Goal: Transaction & Acquisition: Purchase product/service

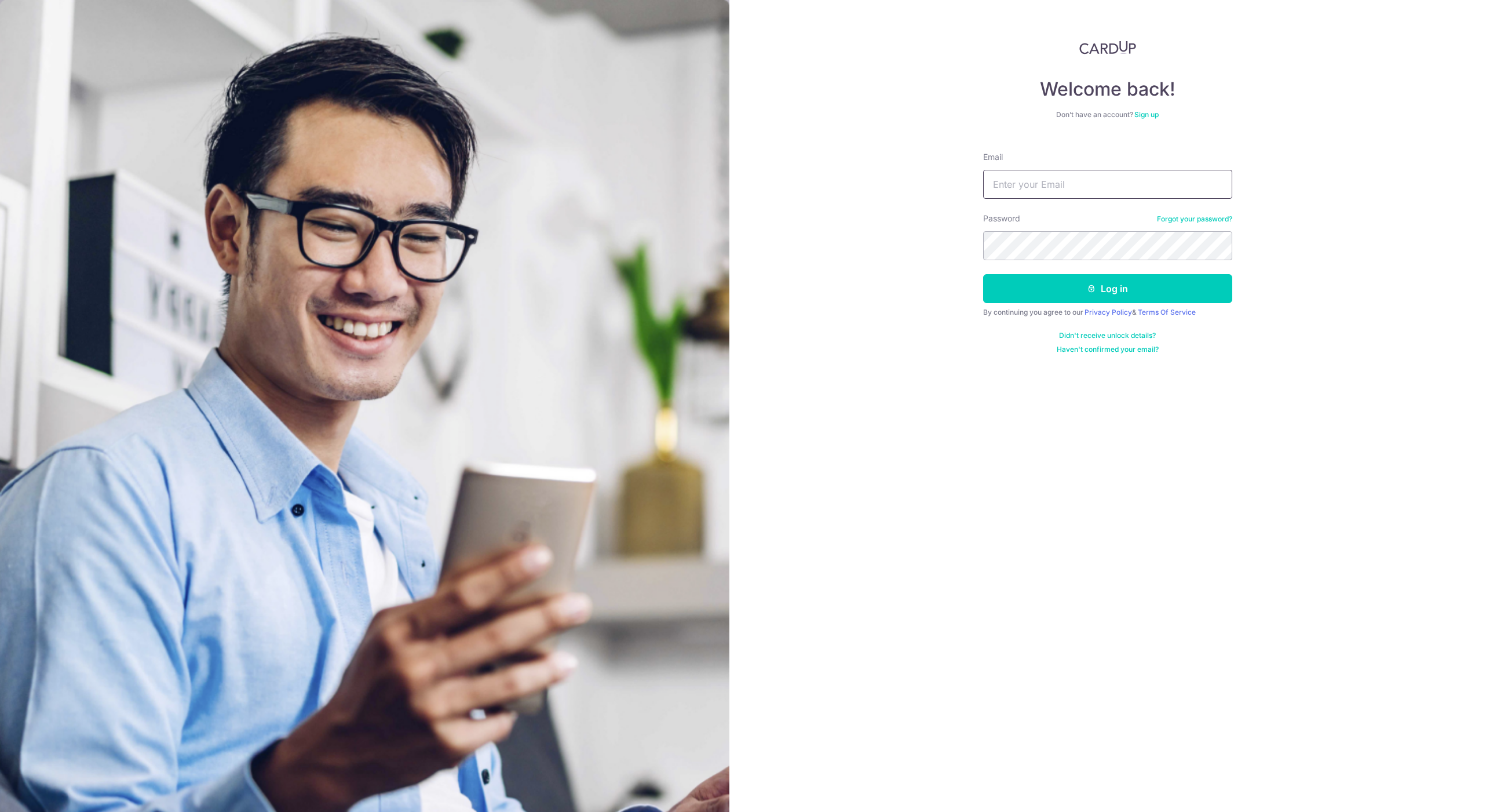
click at [1014, 185] on input "Email" at bounding box center [1107, 183] width 249 height 29
type input "[PERSON_NAME][EMAIL_ADDRESS][DOMAIN_NAME]"
click at [983, 274] on button "Log in" at bounding box center [1107, 288] width 249 height 29
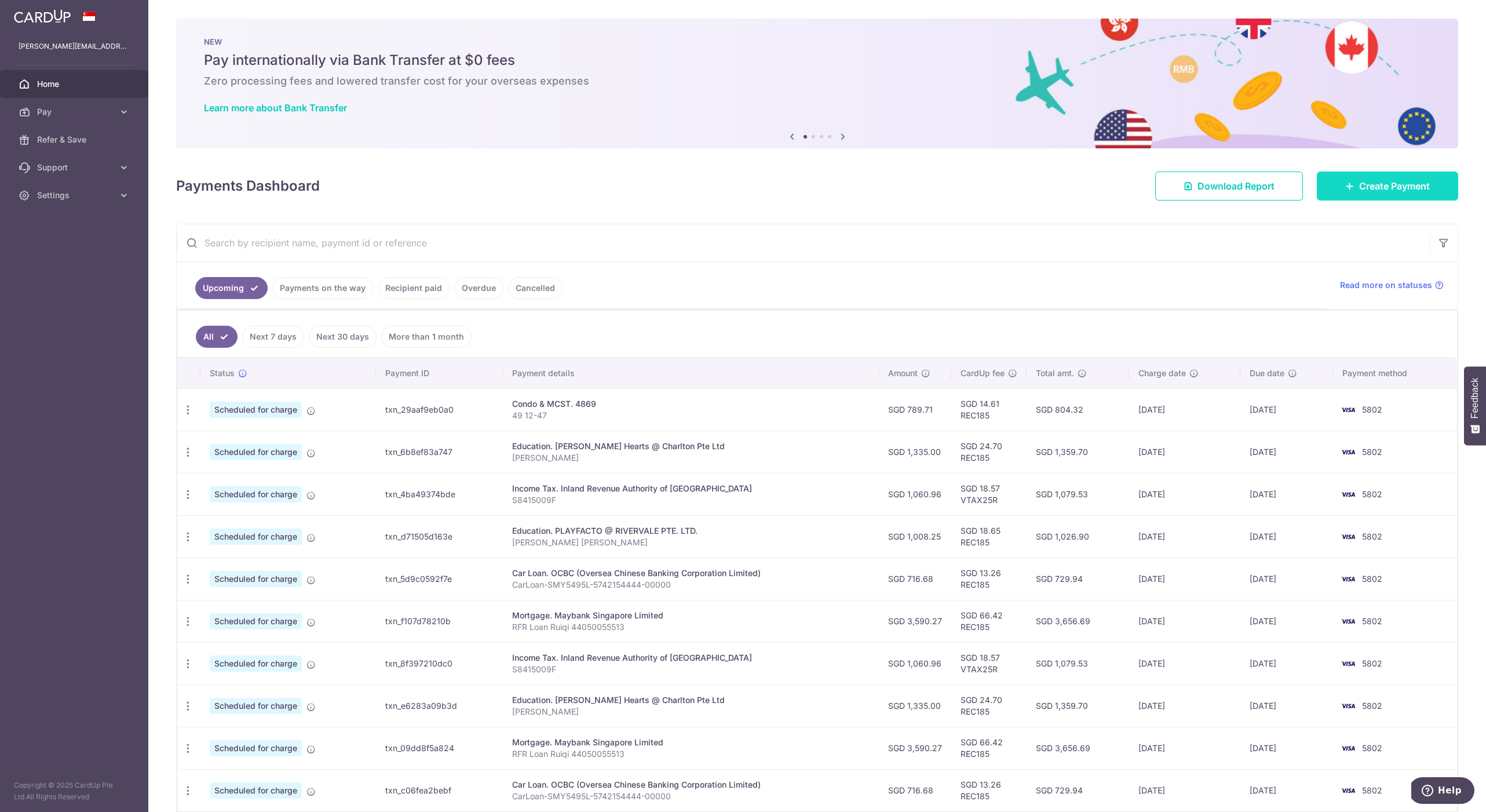
click at [1328, 196] on link "Create Payment" at bounding box center [1388, 185] width 141 height 29
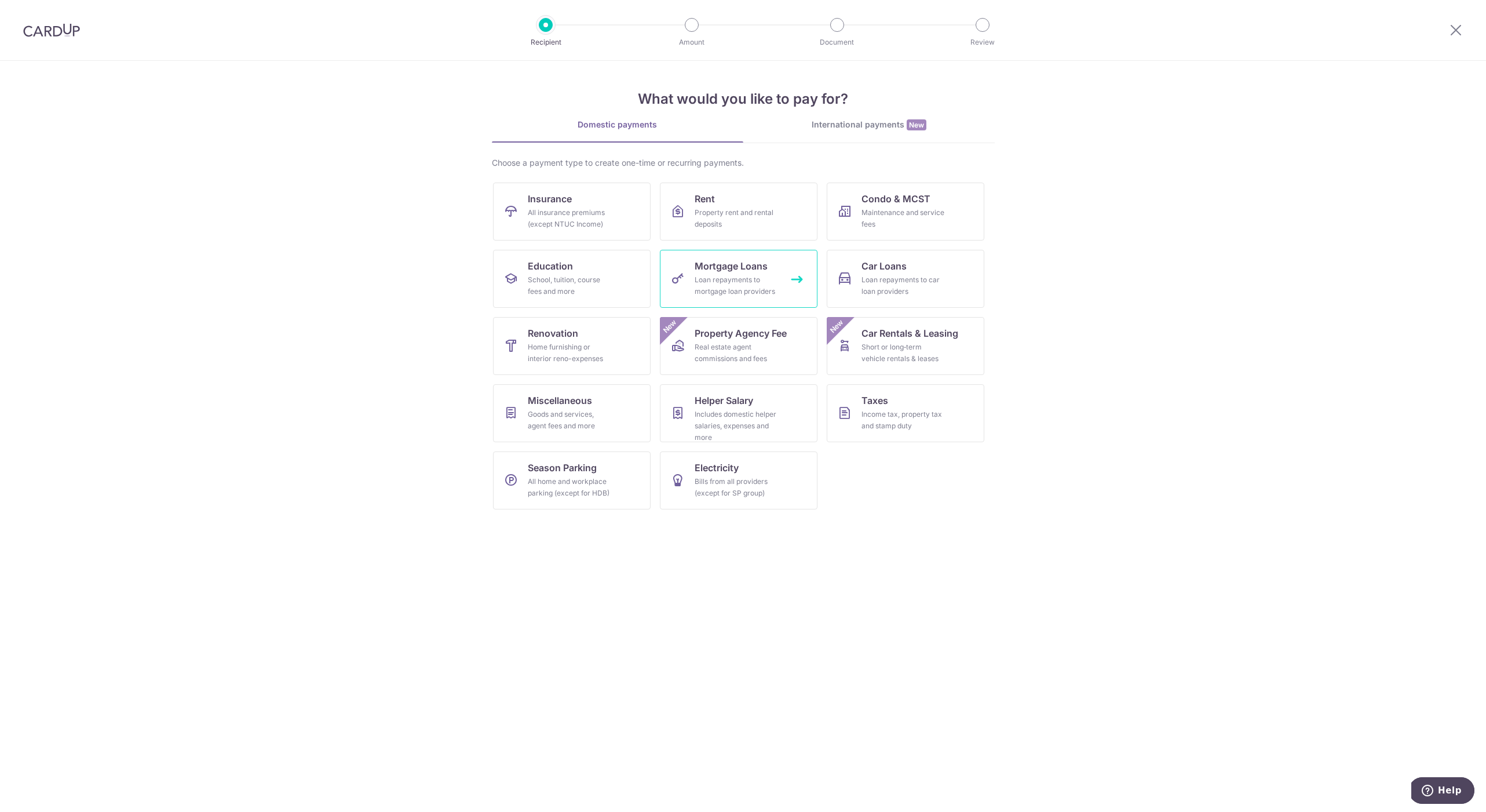
click at [754, 280] on div "Loan repayments to mortgage loan providers" at bounding box center [737, 286] width 84 height 24
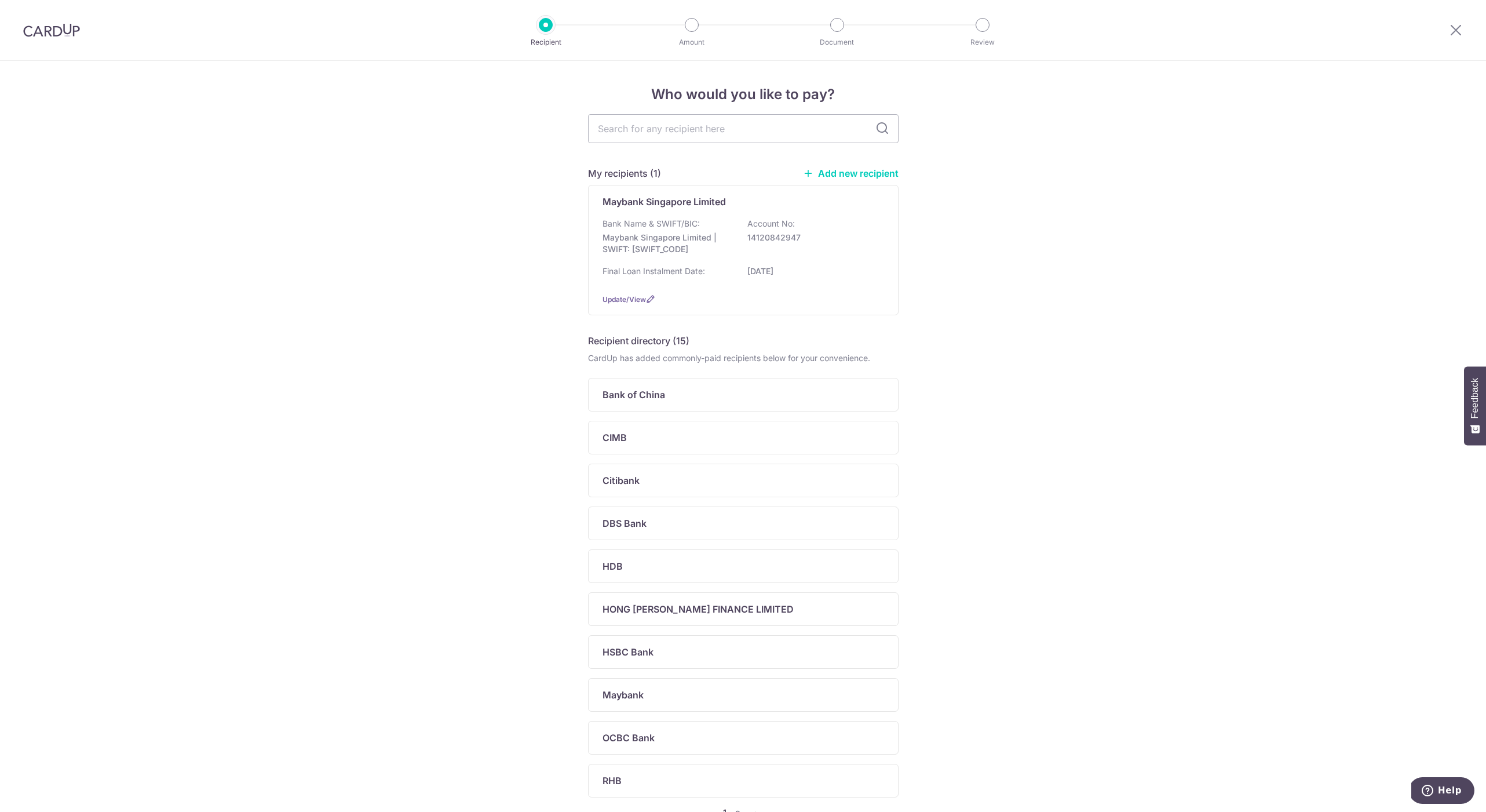
click at [831, 175] on link "Add new recipient" at bounding box center [851, 173] width 96 height 11
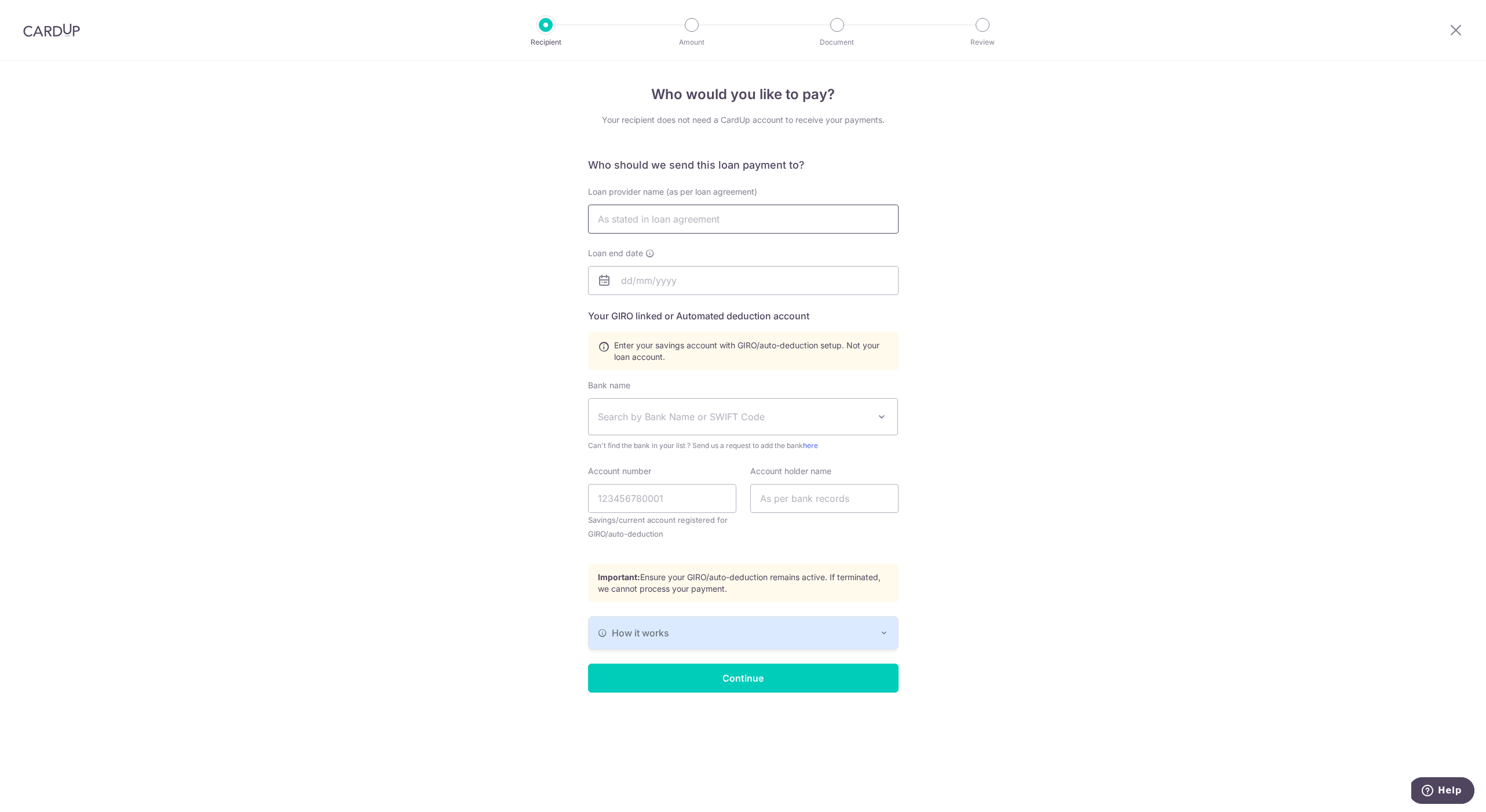
click at [741, 221] on input "text" at bounding box center [744, 218] width 311 height 29
type input "HSBC"
click at [694, 217] on input "HSBC" at bounding box center [744, 218] width 311 height 29
drag, startPoint x: 662, startPoint y: 220, endPoint x: 597, endPoint y: 216, distance: 65.1
click at [597, 216] on input "HSBC" at bounding box center [744, 218] width 311 height 29
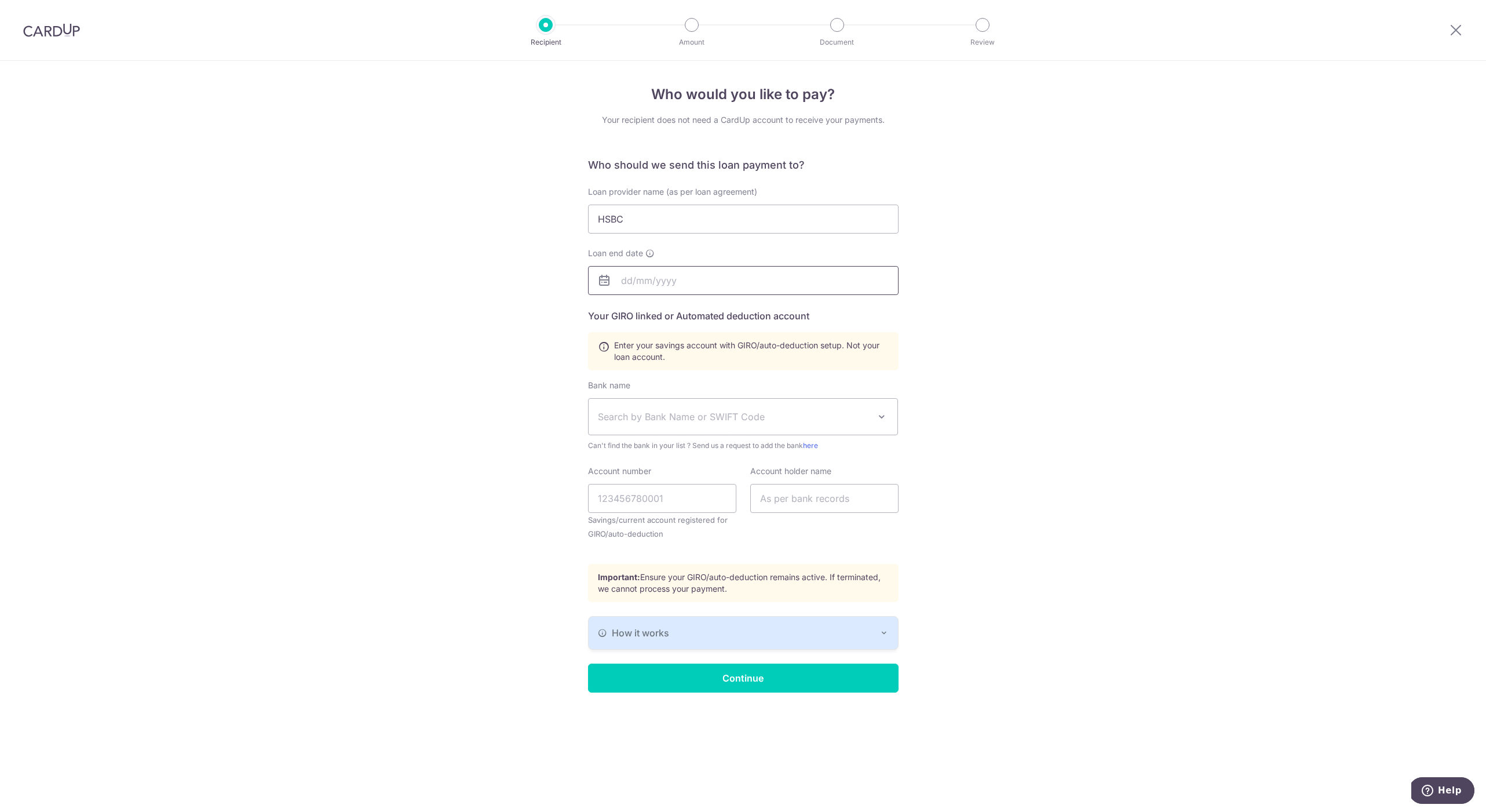
click at [645, 279] on input "text" at bounding box center [744, 280] width 311 height 29
click at [655, 222] on input "HSBC" at bounding box center [744, 218] width 311 height 29
type input "HSBC Bank (Singapore) Limited"
click at [619, 282] on input "text" at bounding box center [744, 280] width 311 height 29
click at [668, 286] on input "text" at bounding box center [744, 280] width 311 height 29
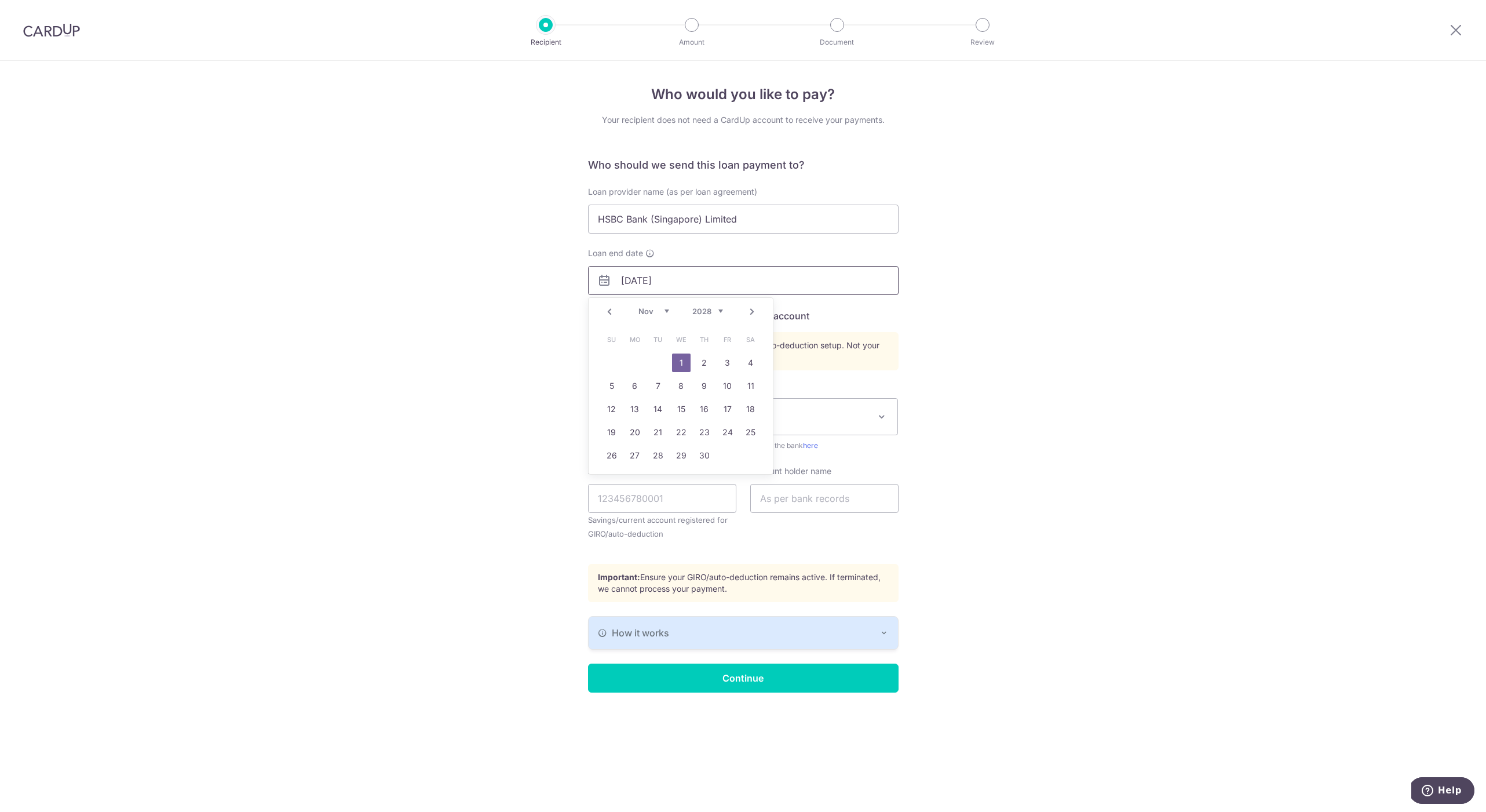
click at [691, 287] on input "01/11/2028" at bounding box center [744, 280] width 311 height 29
type input "01/11/2049"
click at [641, 361] on link "1" at bounding box center [635, 362] width 18 height 18
click at [667, 406] on span "Search by Bank Name or SWIFT Code" at bounding box center [743, 416] width 309 height 36
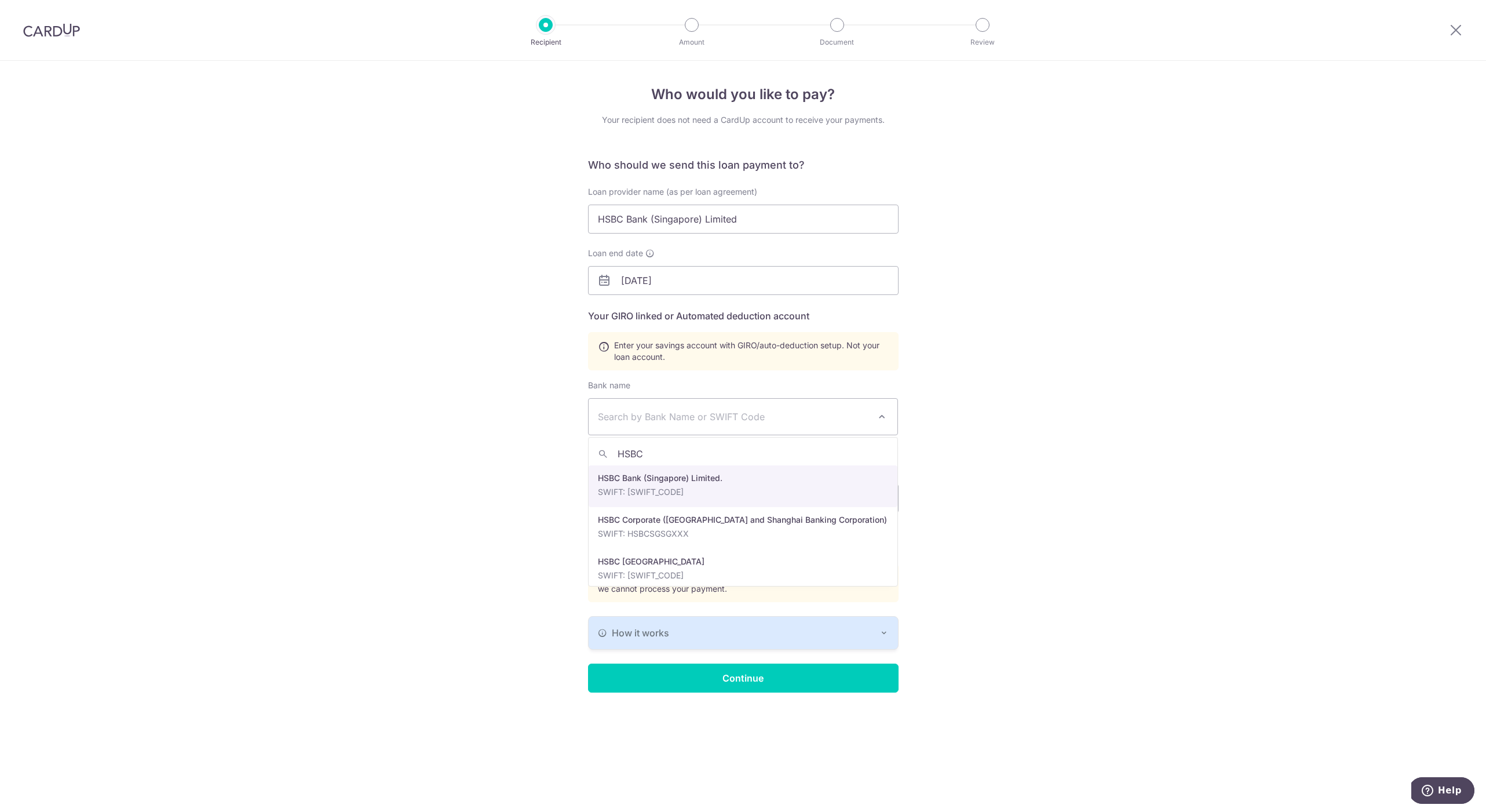
type input "HSBC"
select select "23560"
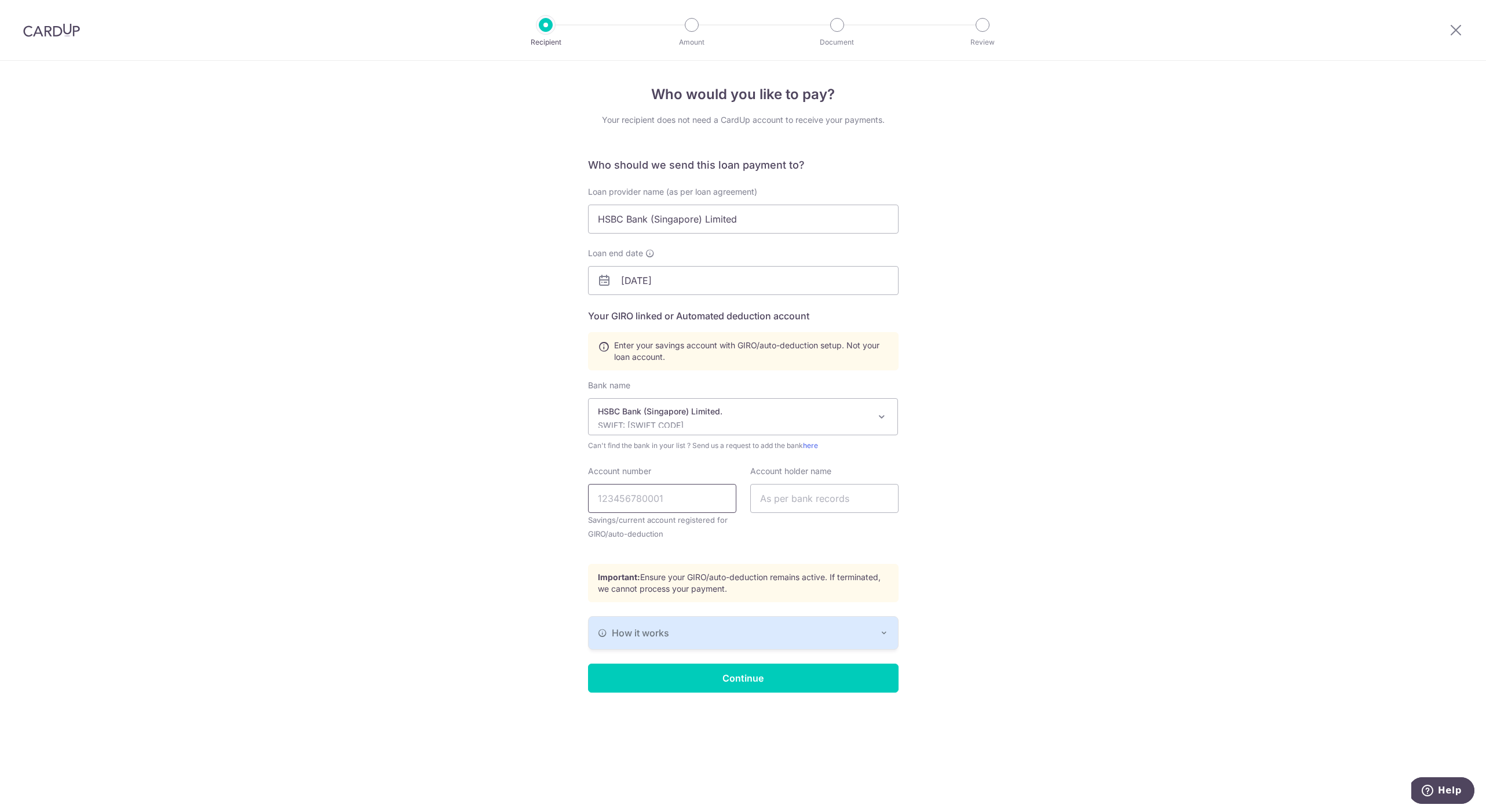
click at [659, 499] on input "Account number" at bounding box center [663, 498] width 148 height 29
paste input "75-394683-221"
drag, startPoint x: 611, startPoint y: 498, endPoint x: 537, endPoint y: 498, distance: 74.0
click at [537, 498] on div "Who would you like to pay? Your recipient does not need a CardUp account to rec…" at bounding box center [743, 437] width 1486 height 751
type input "175394683221"
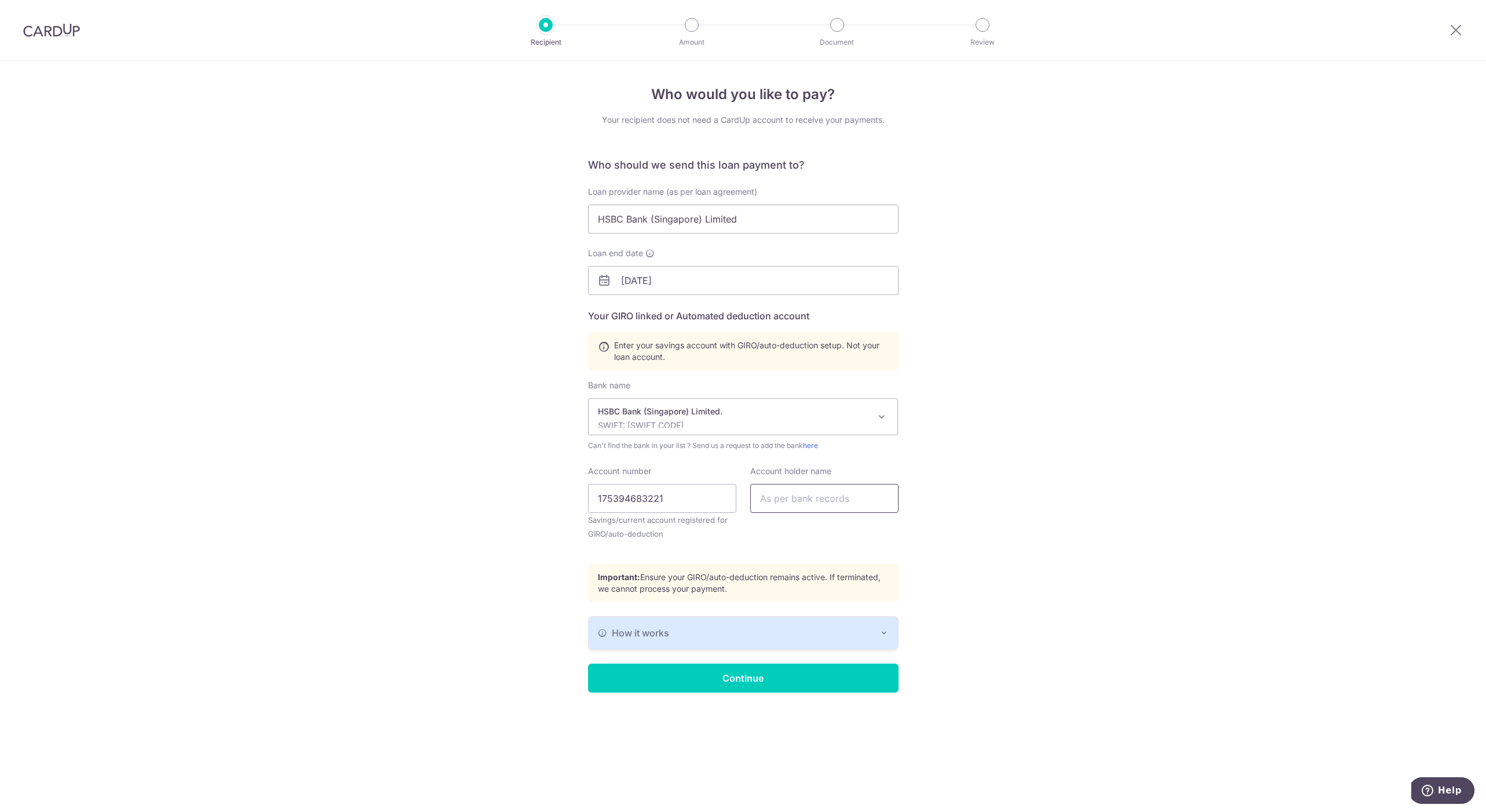
click at [769, 495] on input "text" at bounding box center [824, 498] width 148 height 29
type input "Toh Rui Qi"
click at [762, 211] on input "HSBC Bank (Singapore) Limited" at bounding box center [744, 218] width 311 height 29
click at [767, 218] on input "HSBC Bank (Singapore) Limited" at bounding box center [744, 218] width 311 height 29
type input "HSBC Bank (Singapore) Limited."
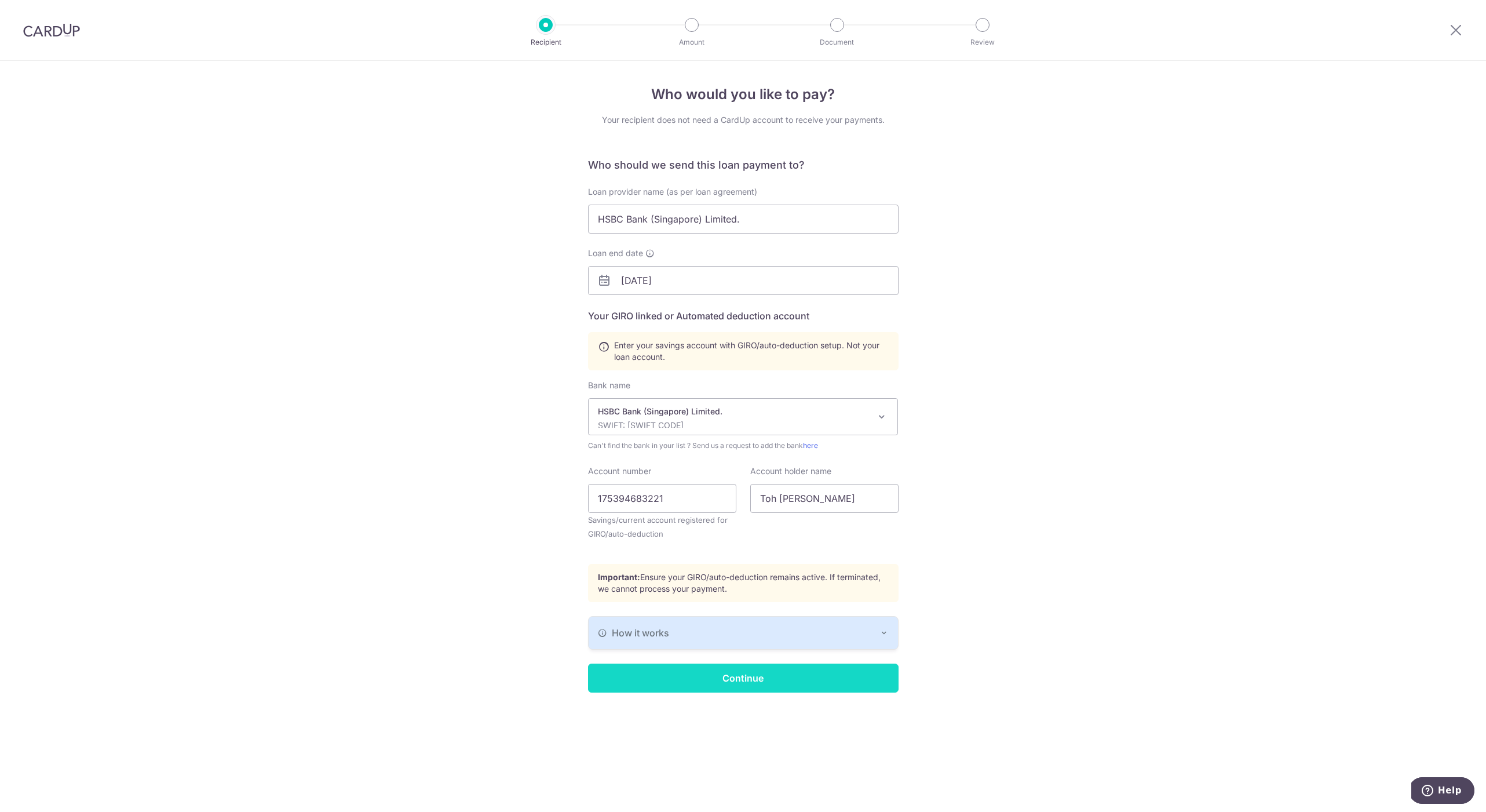
click at [765, 676] on input "Continue" at bounding box center [744, 678] width 311 height 29
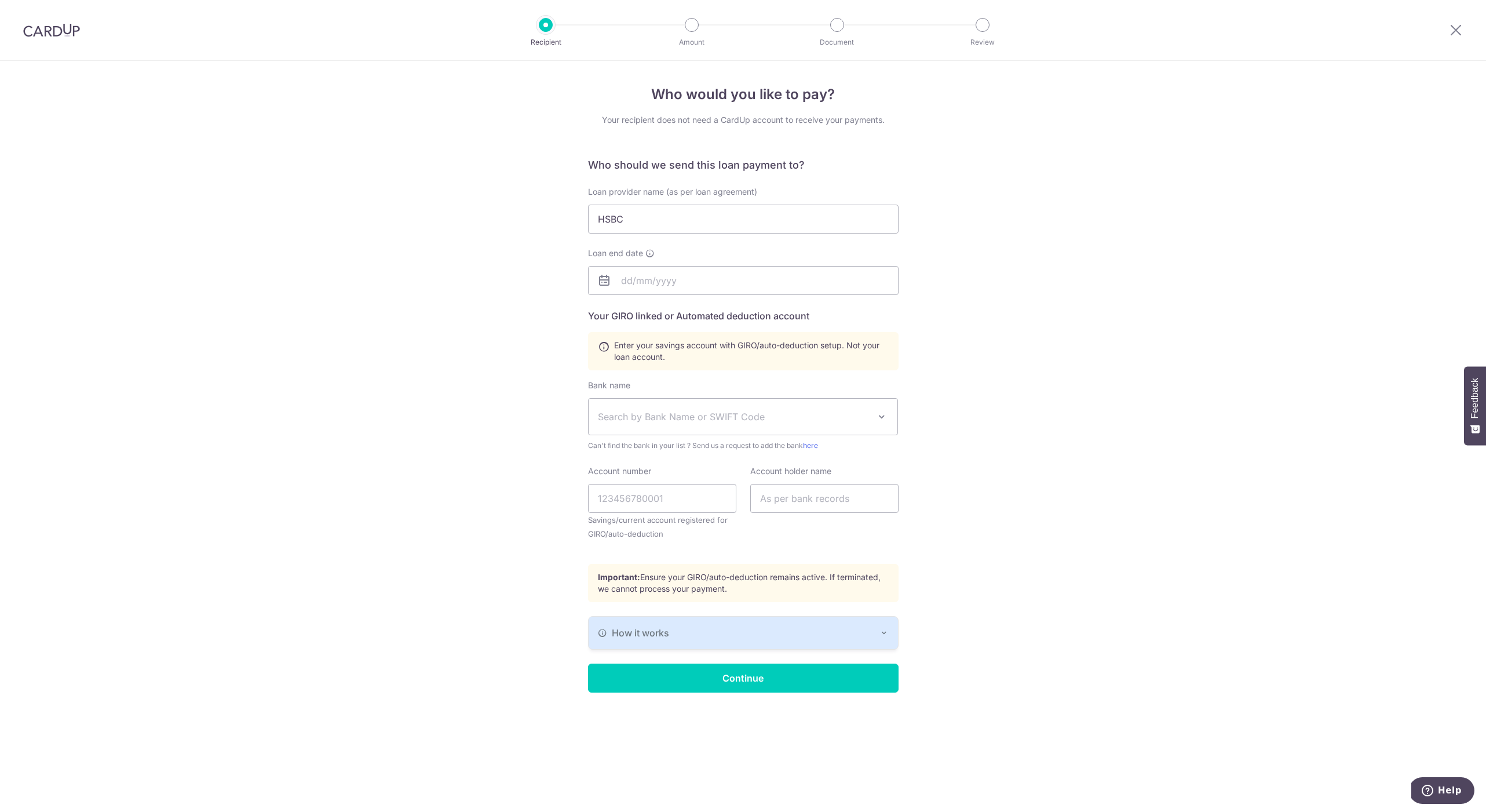
click at [62, 35] on img at bounding box center [52, 31] width 57 height 14
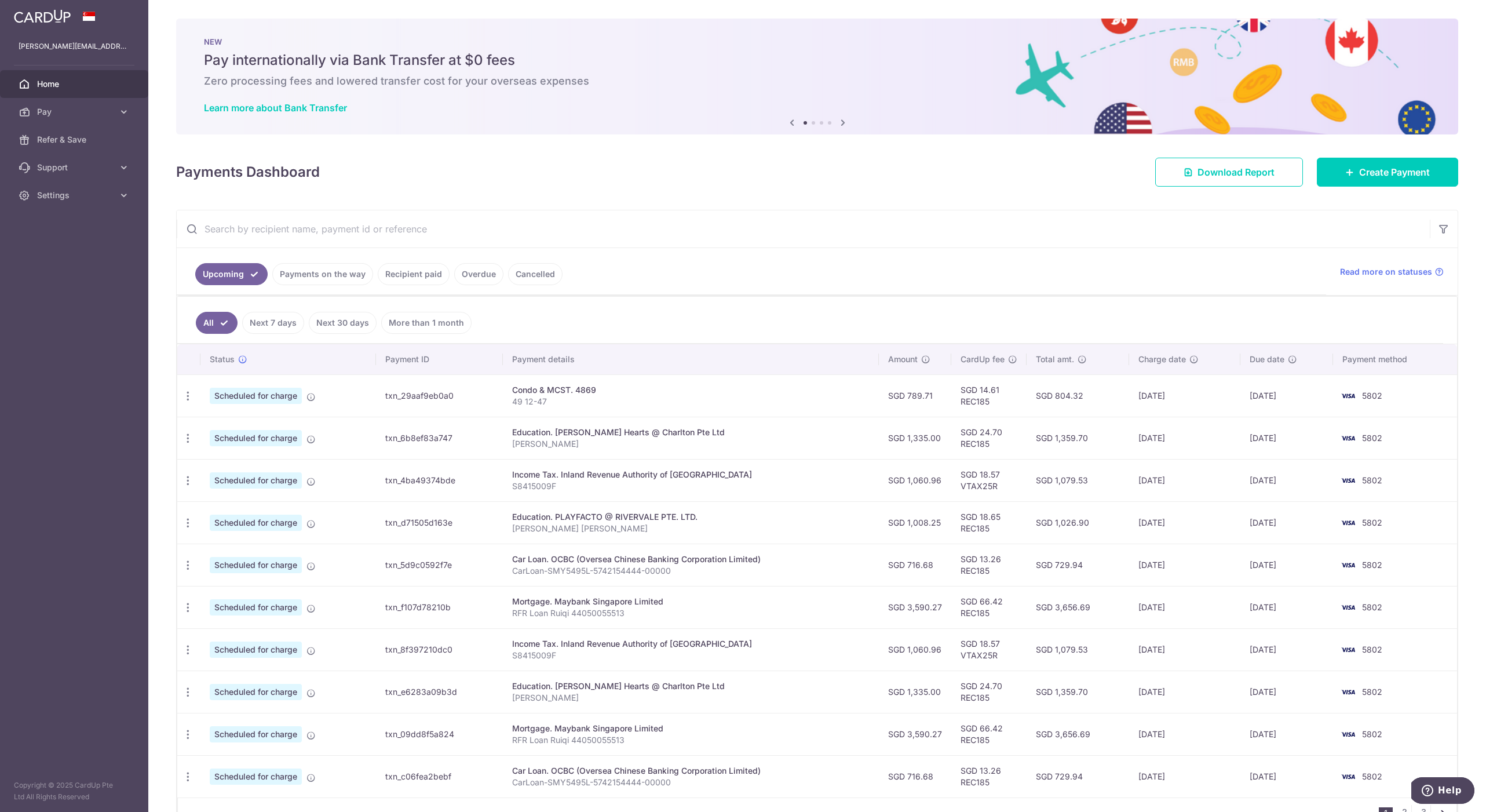
click at [530, 600] on div "Mortgage. Maybank Singapore Limited" at bounding box center [691, 601] width 358 height 11
click at [189, 608] on icon "button" at bounding box center [188, 608] width 12 height 12
click at [203, 631] on link "Update payment" at bounding box center [238, 639] width 120 height 28
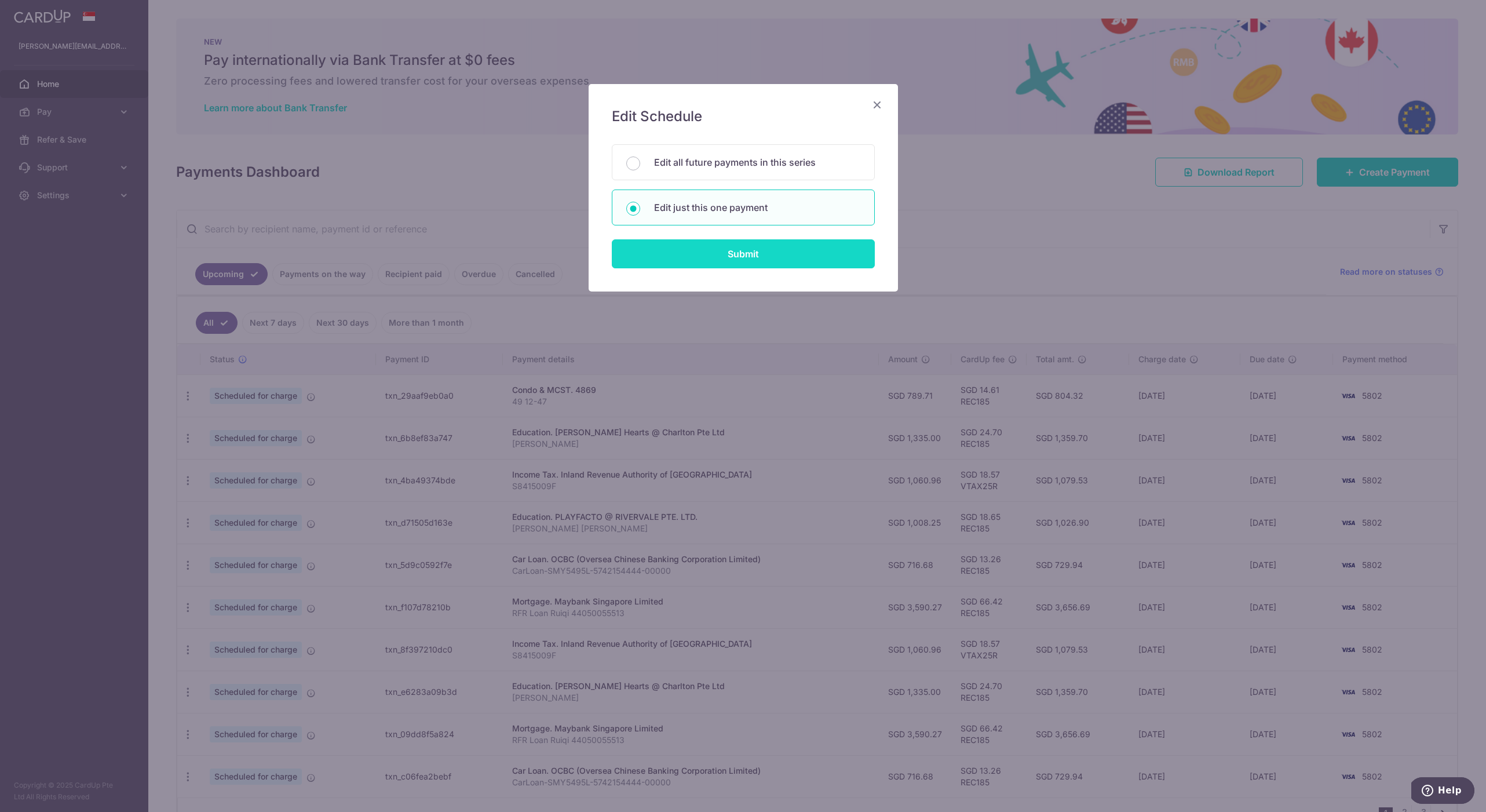
click at [681, 252] on input "Submit" at bounding box center [743, 253] width 263 height 29
radio input "true"
type input "3,590.27"
type input "25/10/2025"
type input "RFR Loan Ruiqi 44050055513"
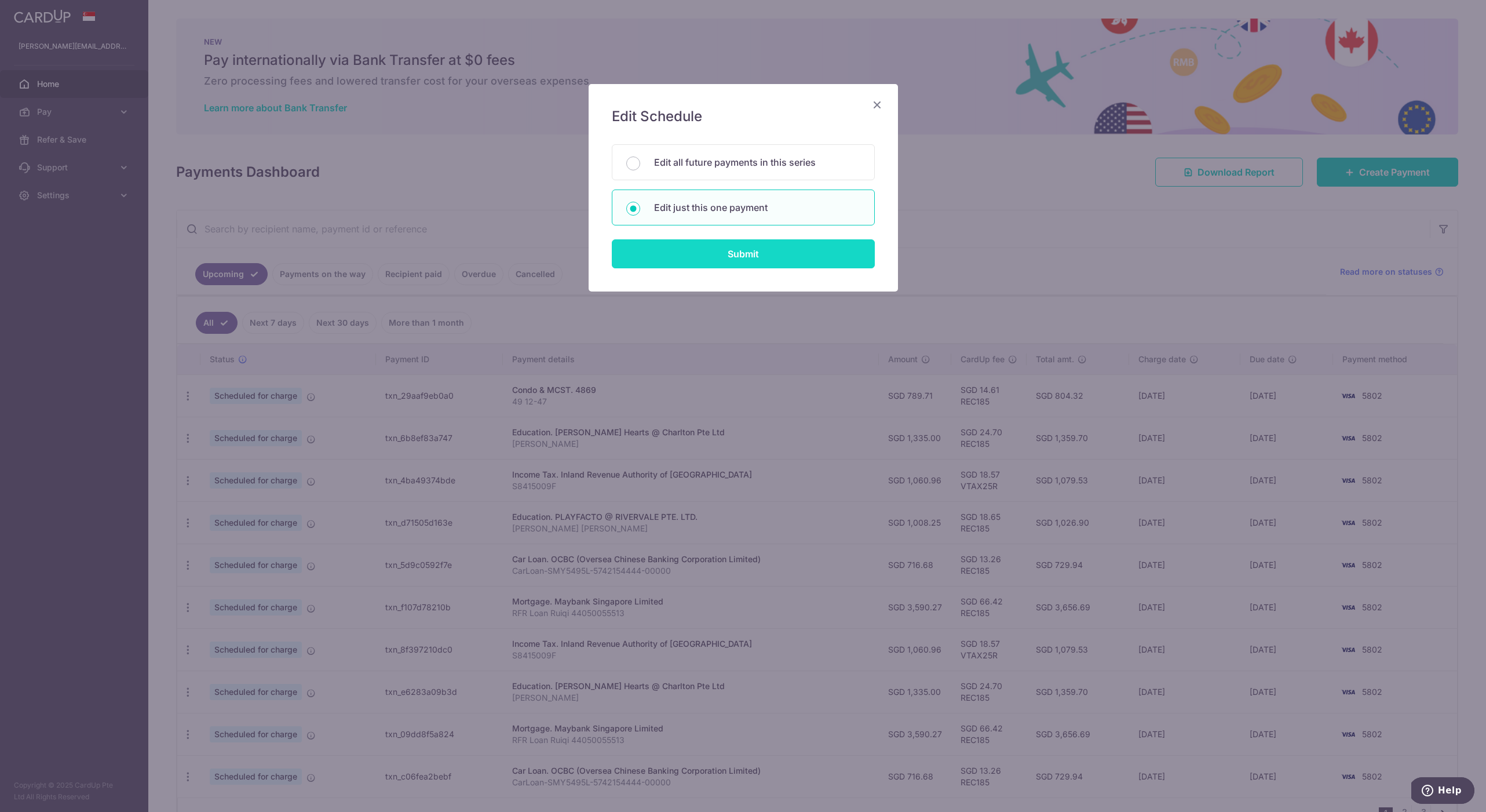
type input "REC185"
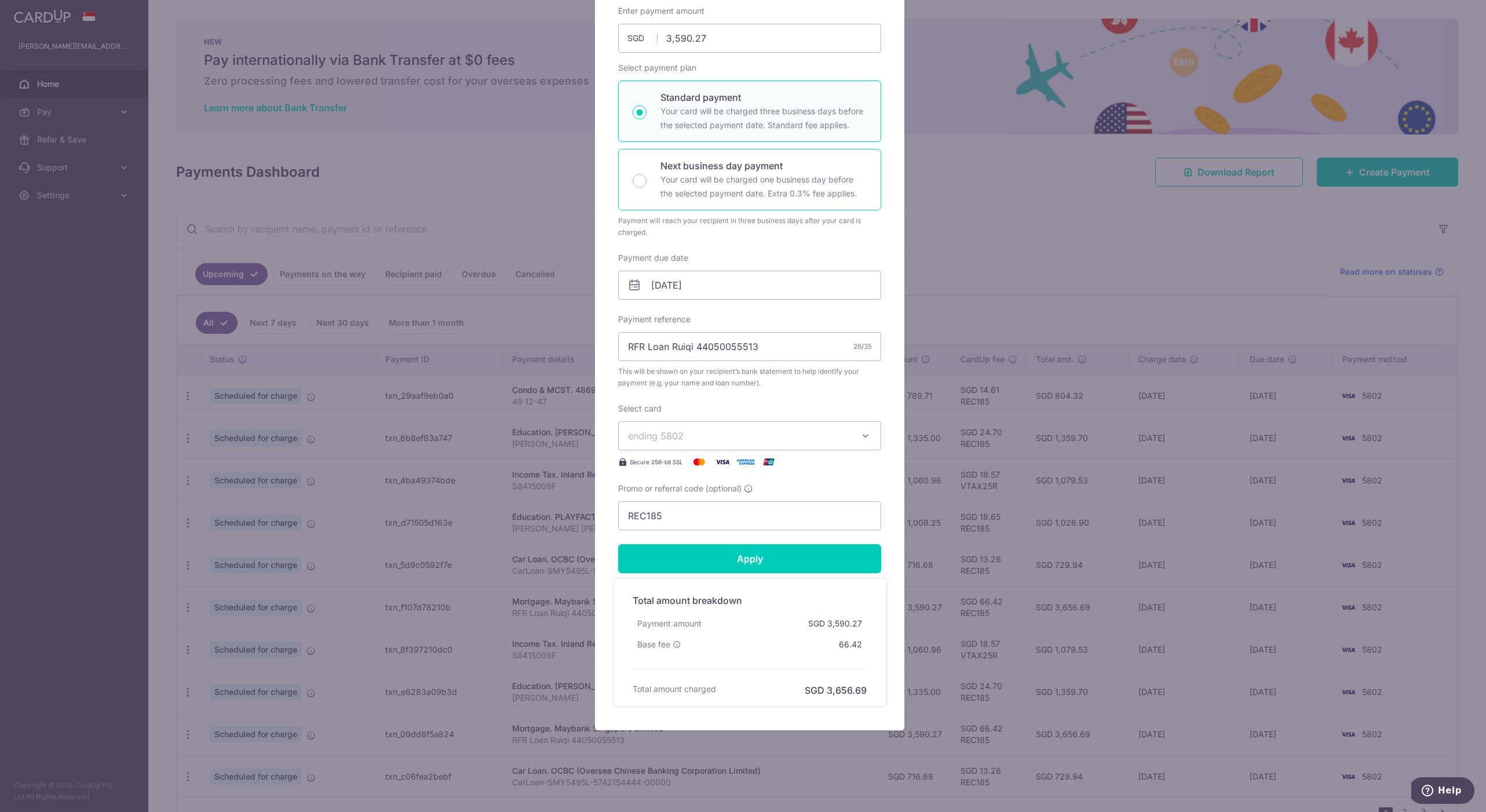
scroll to position [125, 0]
click at [516, 242] on div "Edit payment By clicking apply, you will make changes to all payments to Mayban…" at bounding box center [743, 406] width 1486 height 812
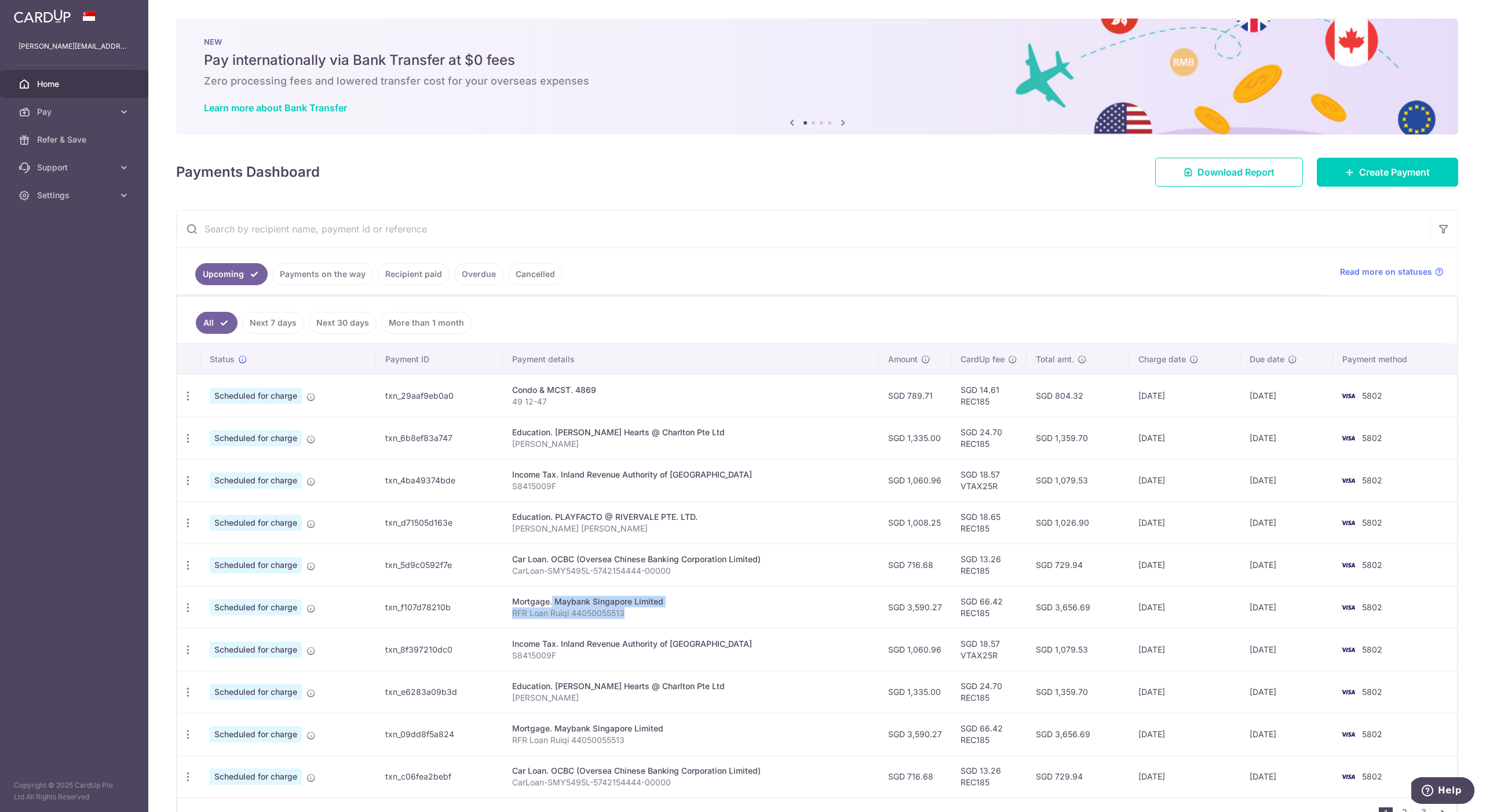
drag, startPoint x: 631, startPoint y: 613, endPoint x: 510, endPoint y: 599, distance: 121.8
click at [510, 599] on td "Mortgage. Maybank Singapore Limited RFR Loan Ruiqi 44050055513" at bounding box center [691, 607] width 376 height 42
copy td "Mortgage. Maybank Singapore Limited RFR Loan Ruiqi 44050055513"
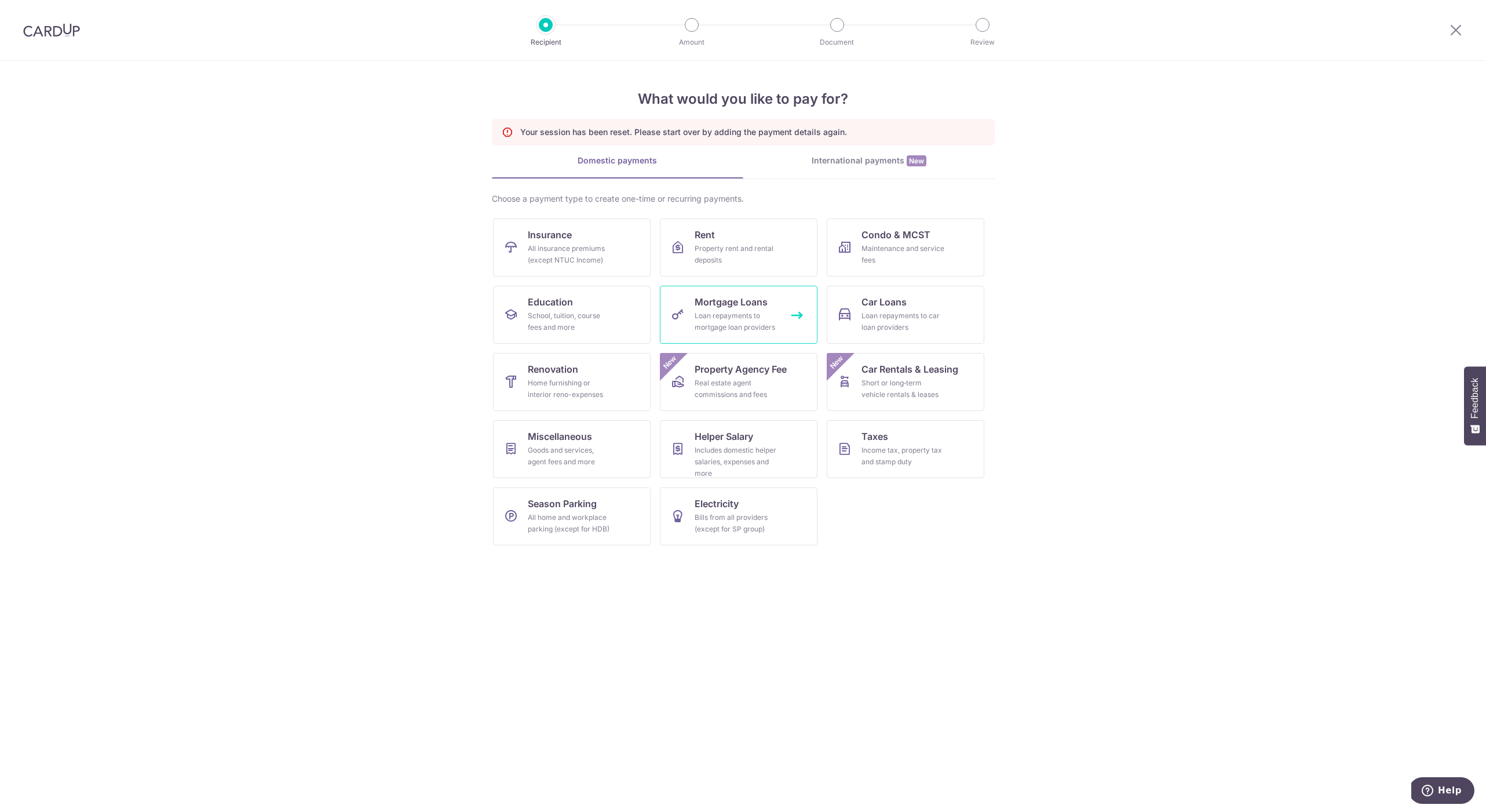
click at [750, 317] on div "Loan repayments to mortgage loan providers" at bounding box center [737, 321] width 84 height 24
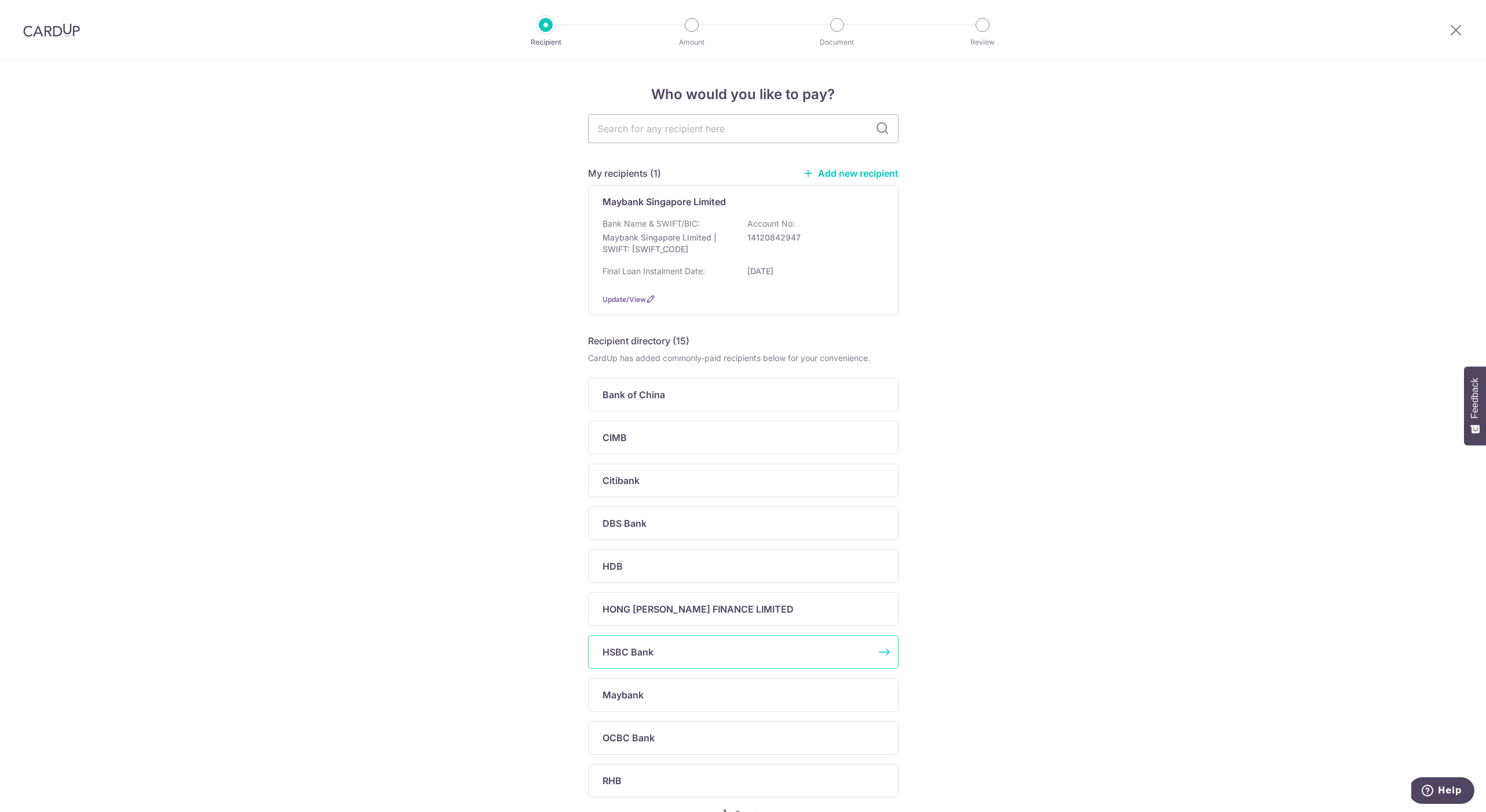
click at [654, 647] on div "HSBC Bank" at bounding box center [736, 652] width 268 height 14
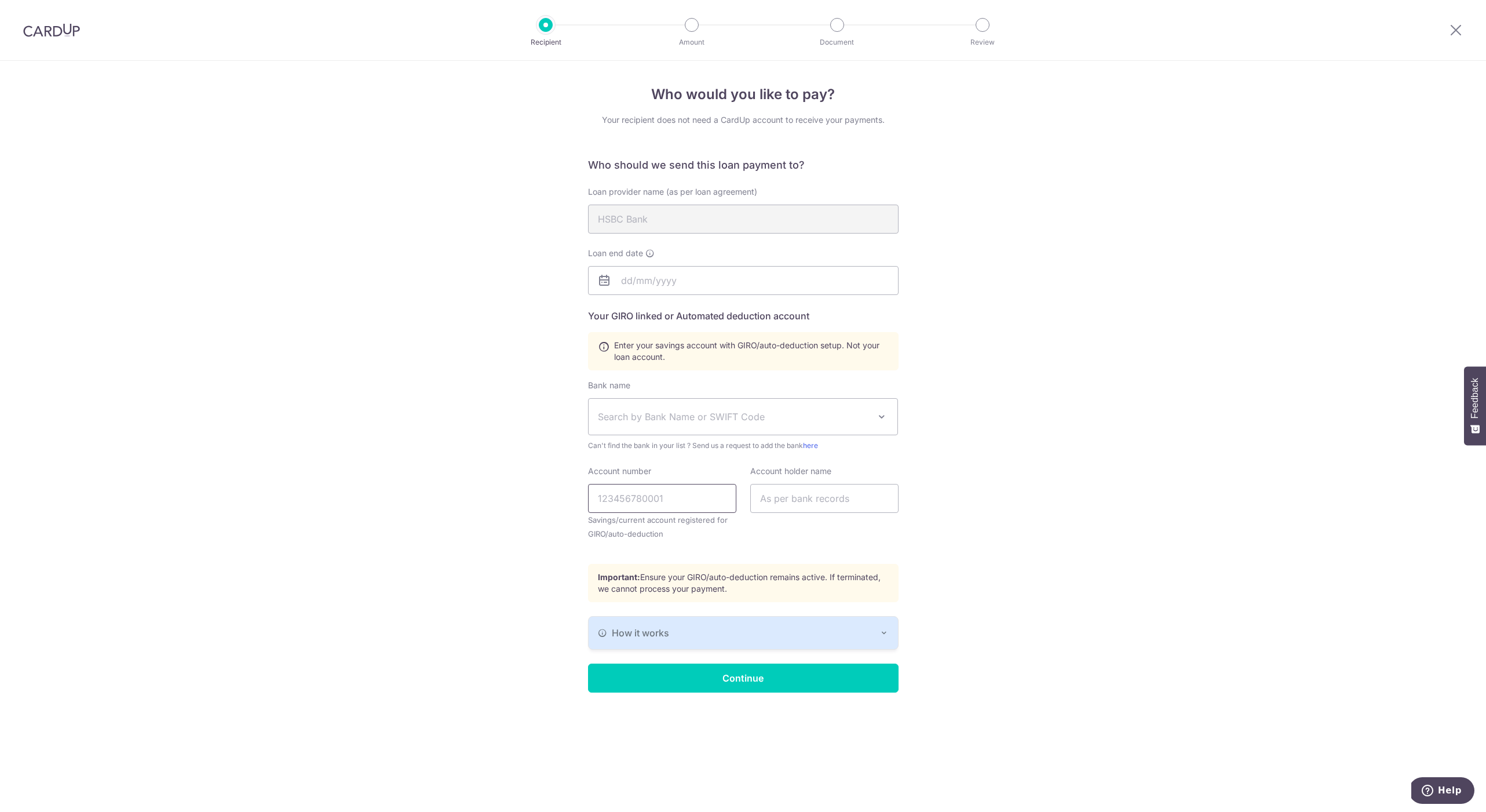
click at [652, 502] on input "Account number" at bounding box center [663, 498] width 148 height 29
type input "1"
paste input "[PHONE_NUMBER]"
click at [597, 499] on input "[PHONE_NUMBER]" at bounding box center [663, 498] width 148 height 29
type input "175394683221"
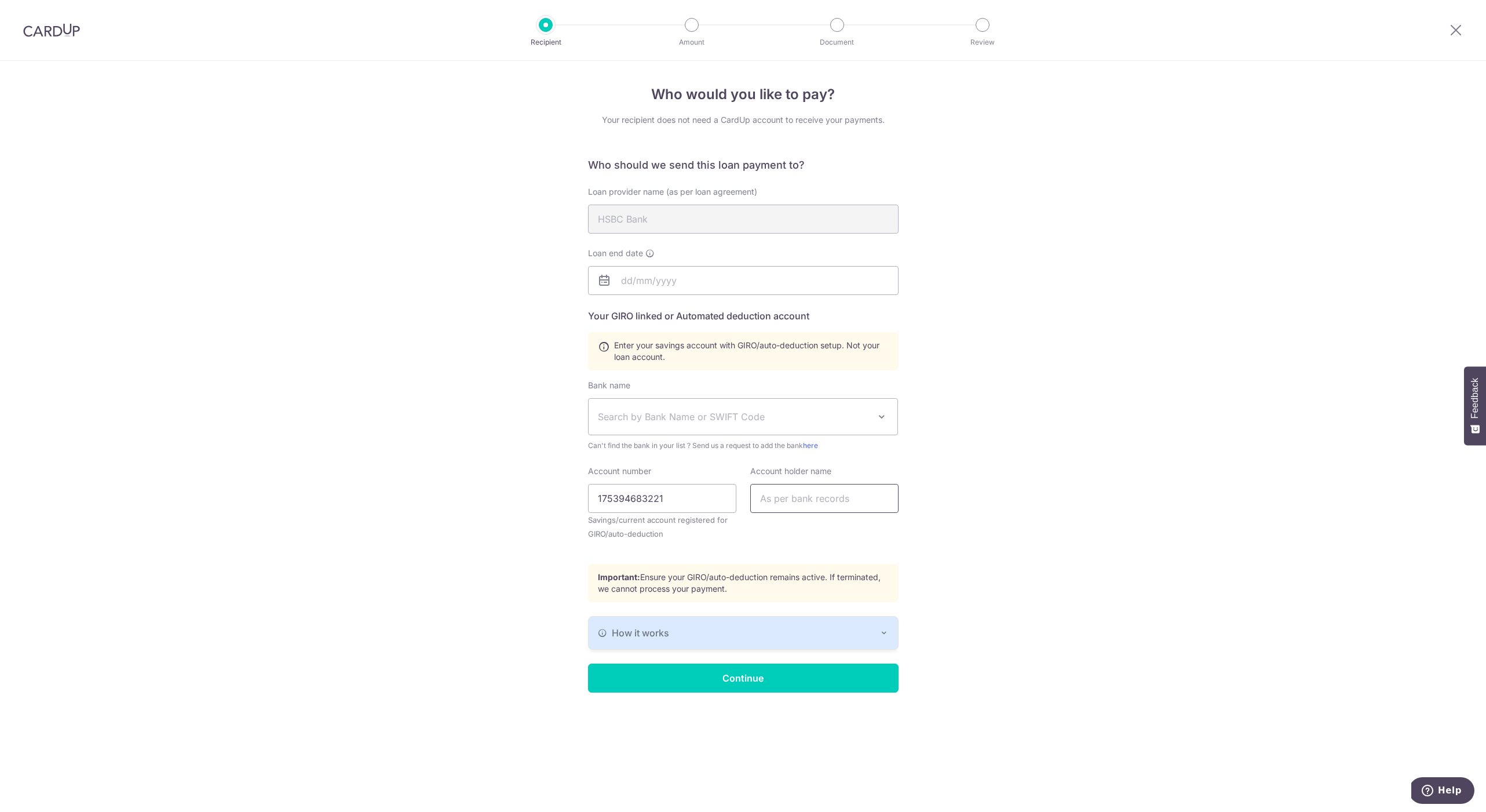
click at [764, 500] on input "text" at bounding box center [824, 498] width 148 height 29
type input "Toh [PERSON_NAME]"
click at [723, 420] on span "Search by Bank Name or SWIFT Code" at bounding box center [734, 416] width 272 height 14
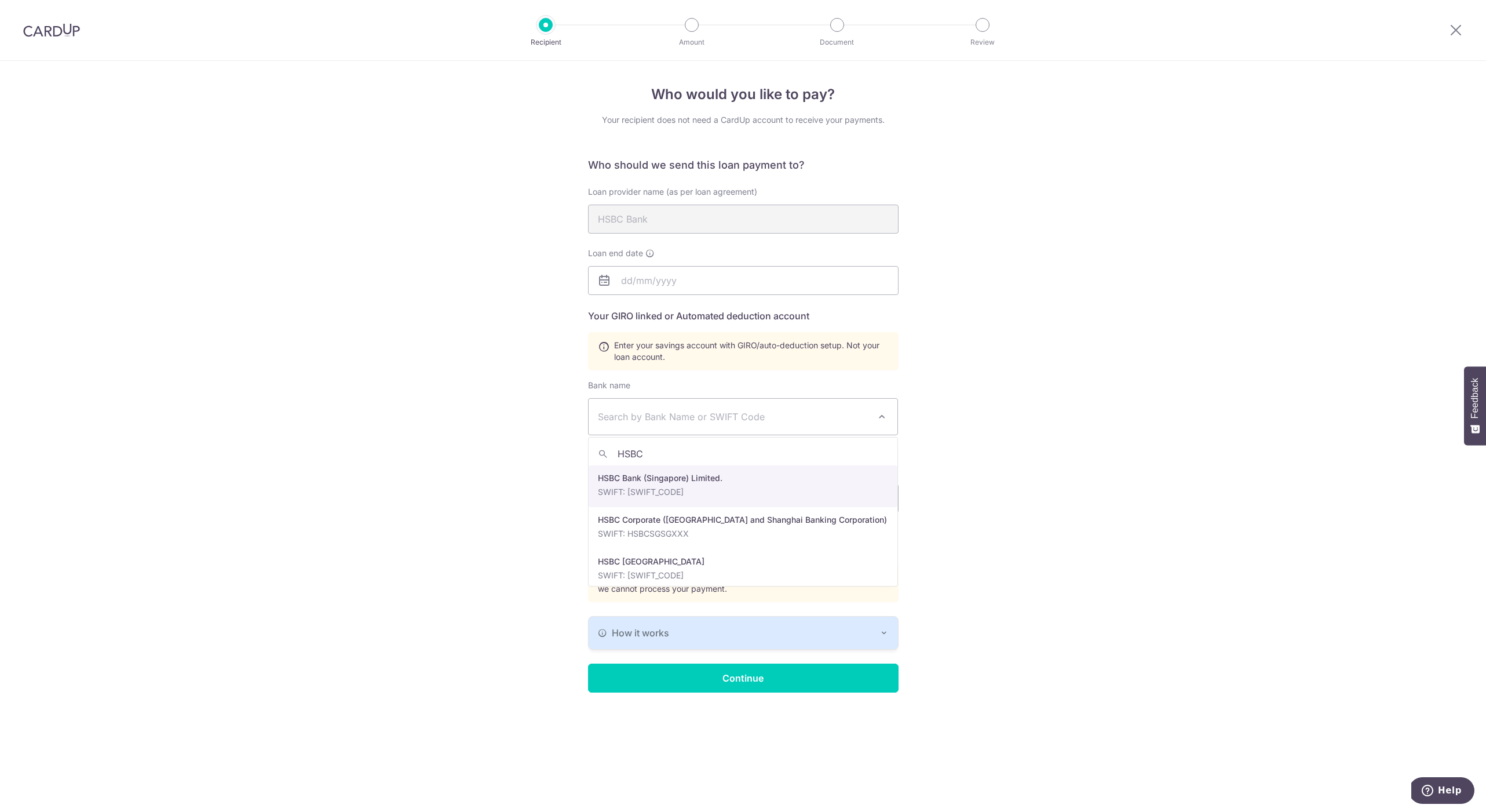
type input "HSBC"
select select "23560"
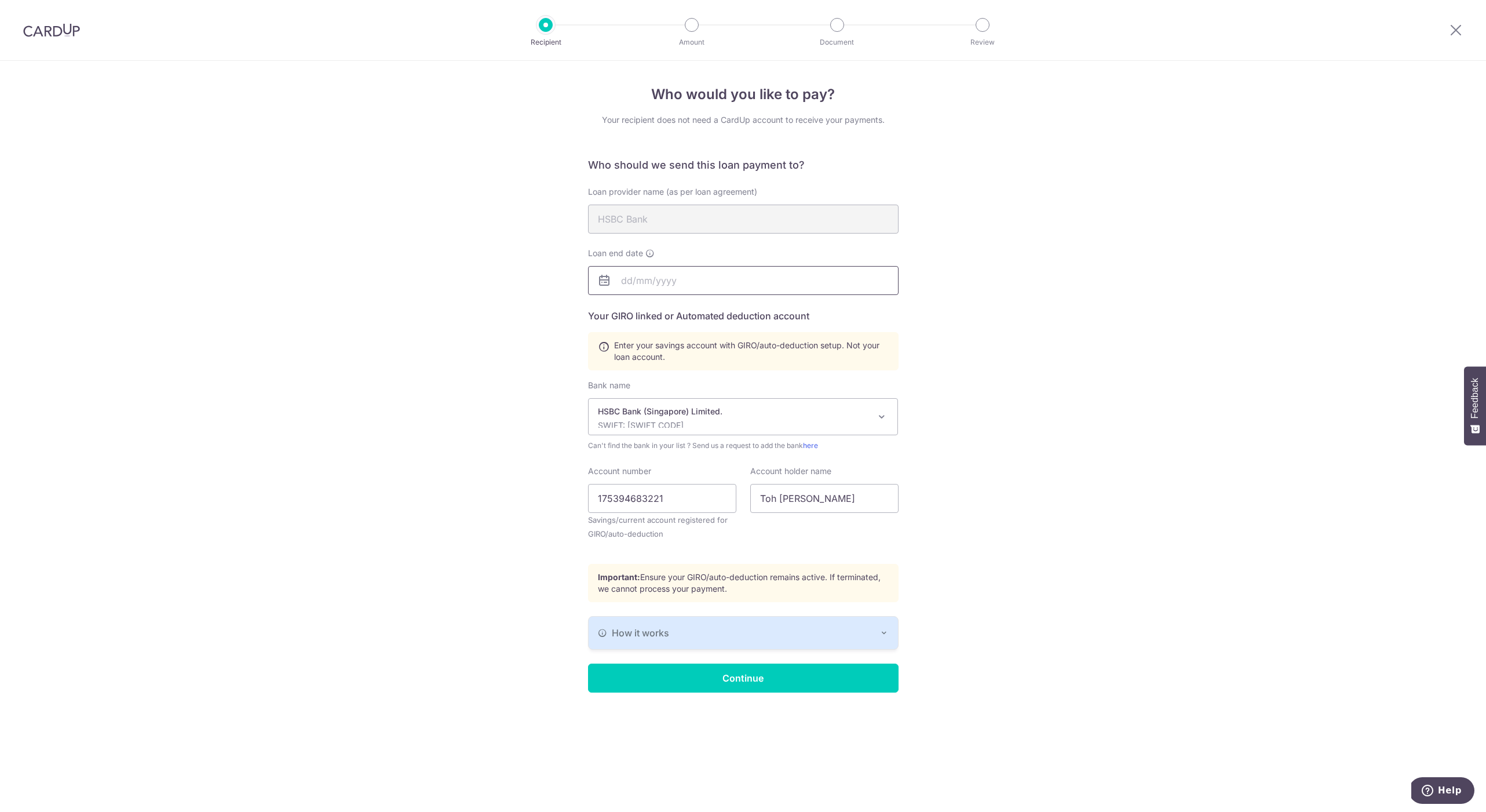
click at [650, 272] on input "text" at bounding box center [744, 280] width 311 height 29
click at [728, 365] on link "1" at bounding box center [727, 362] width 18 height 18
click at [657, 287] on input "01/01/2049" at bounding box center [744, 280] width 311 height 29
click at [643, 283] on input "01/01/2049" at bounding box center [744, 280] width 311 height 29
click at [746, 314] on link "Next" at bounding box center [753, 312] width 14 height 14
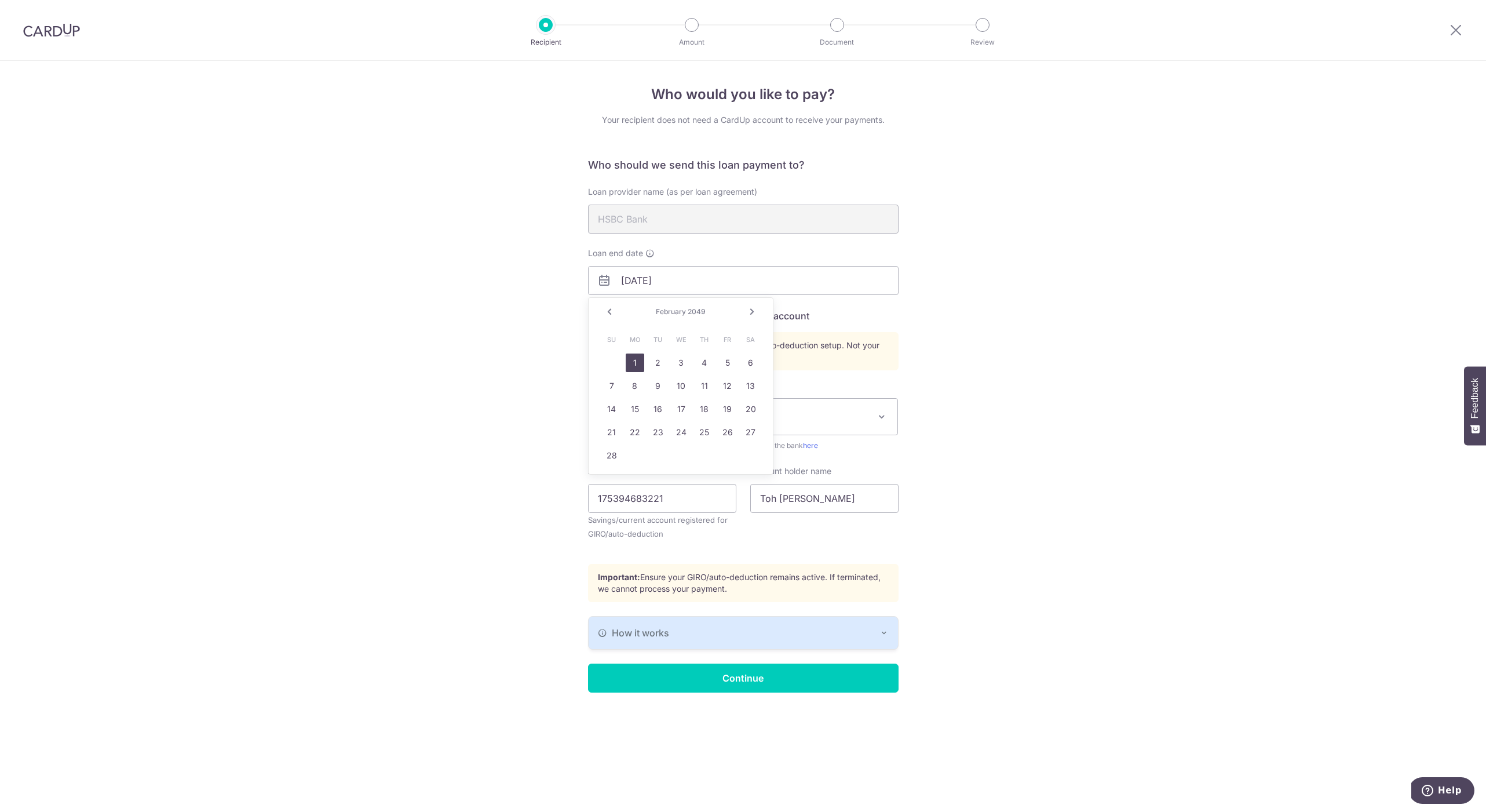
click at [746, 314] on link "Next" at bounding box center [753, 312] width 14 height 14
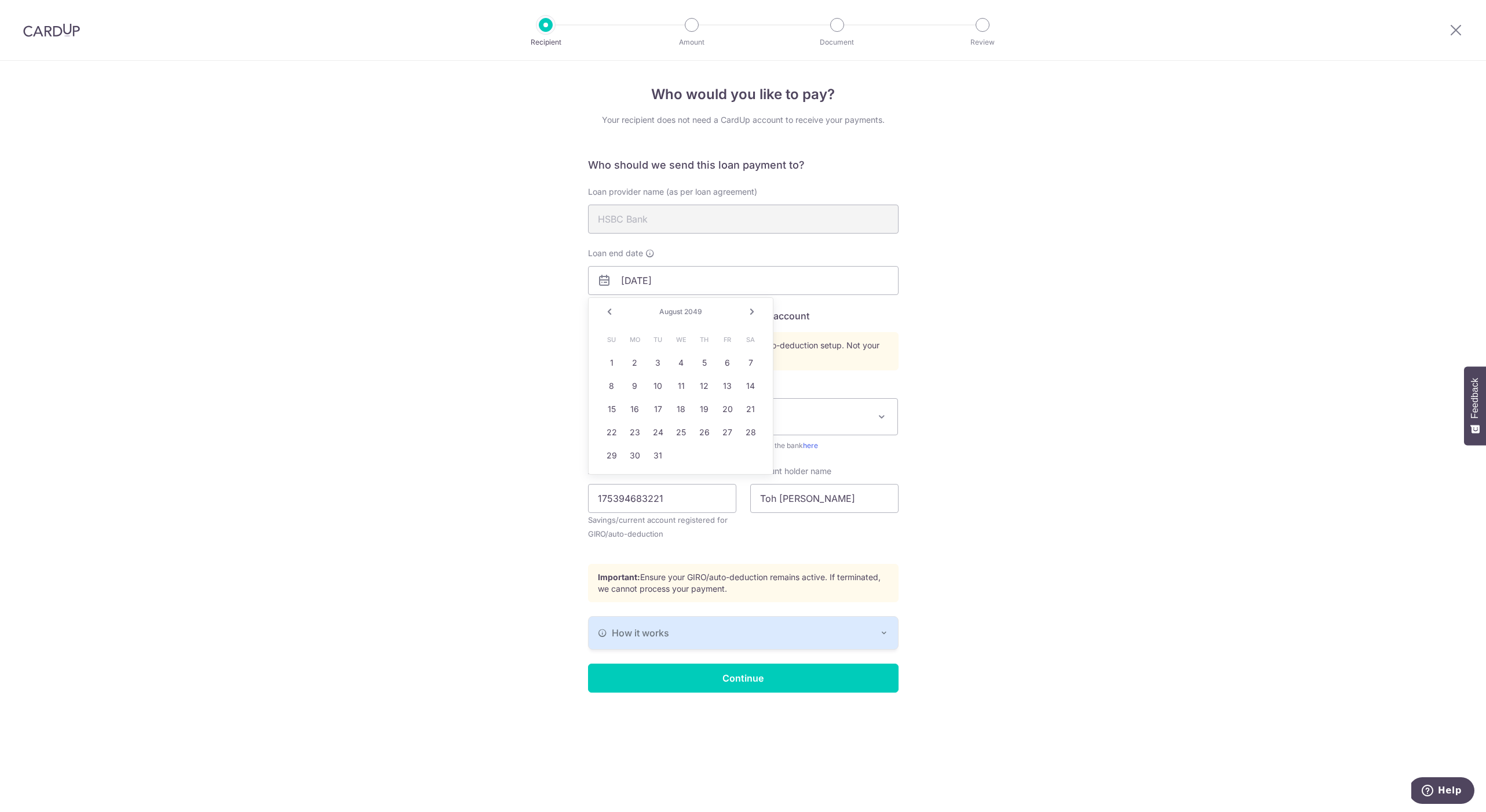
click at [746, 314] on link "Next" at bounding box center [753, 312] width 14 height 14
click at [642, 362] on link "1" at bounding box center [635, 362] width 18 height 18
type input "11/01/2049"
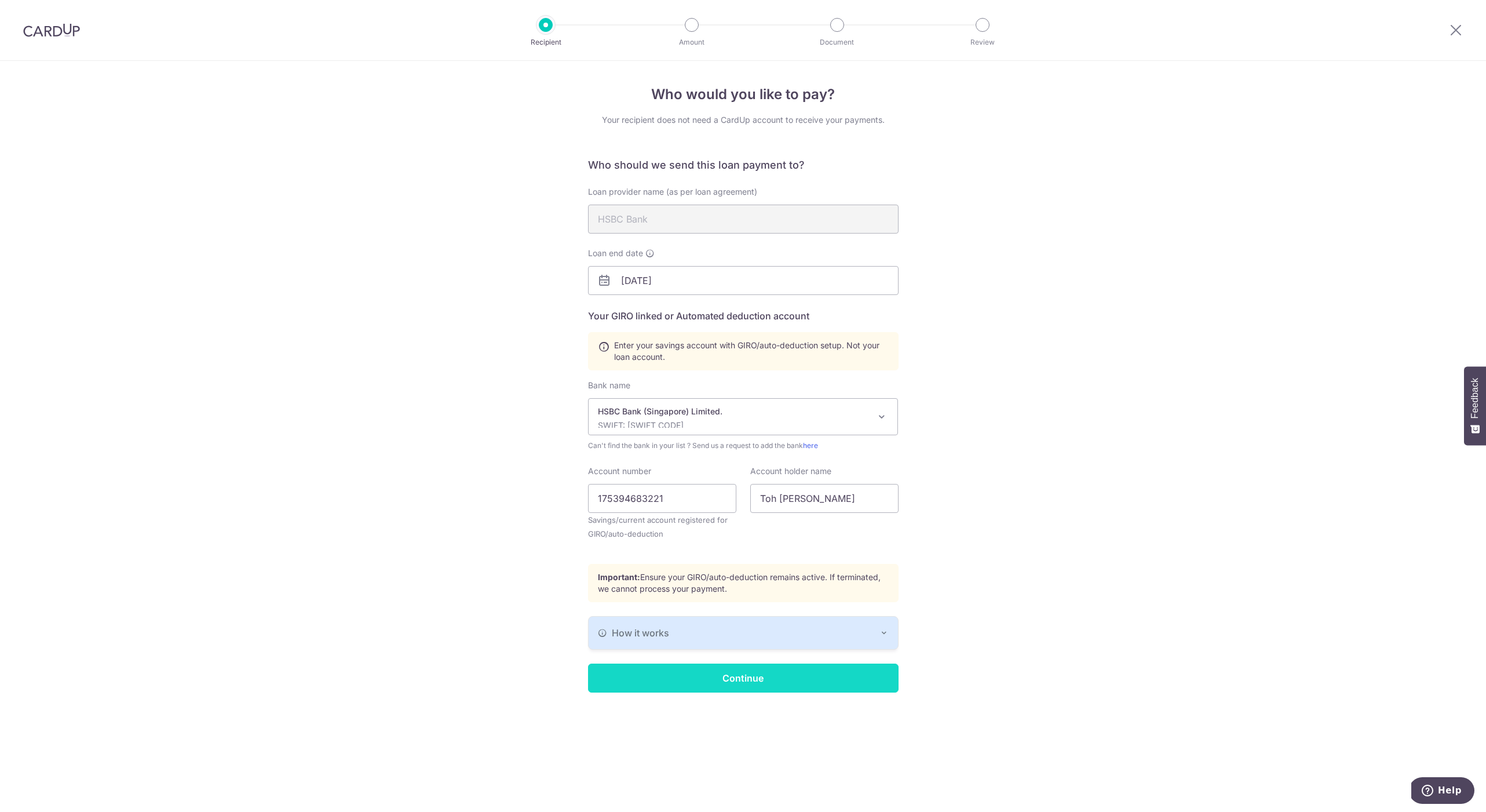
click at [734, 680] on input "Continue" at bounding box center [744, 678] width 311 height 29
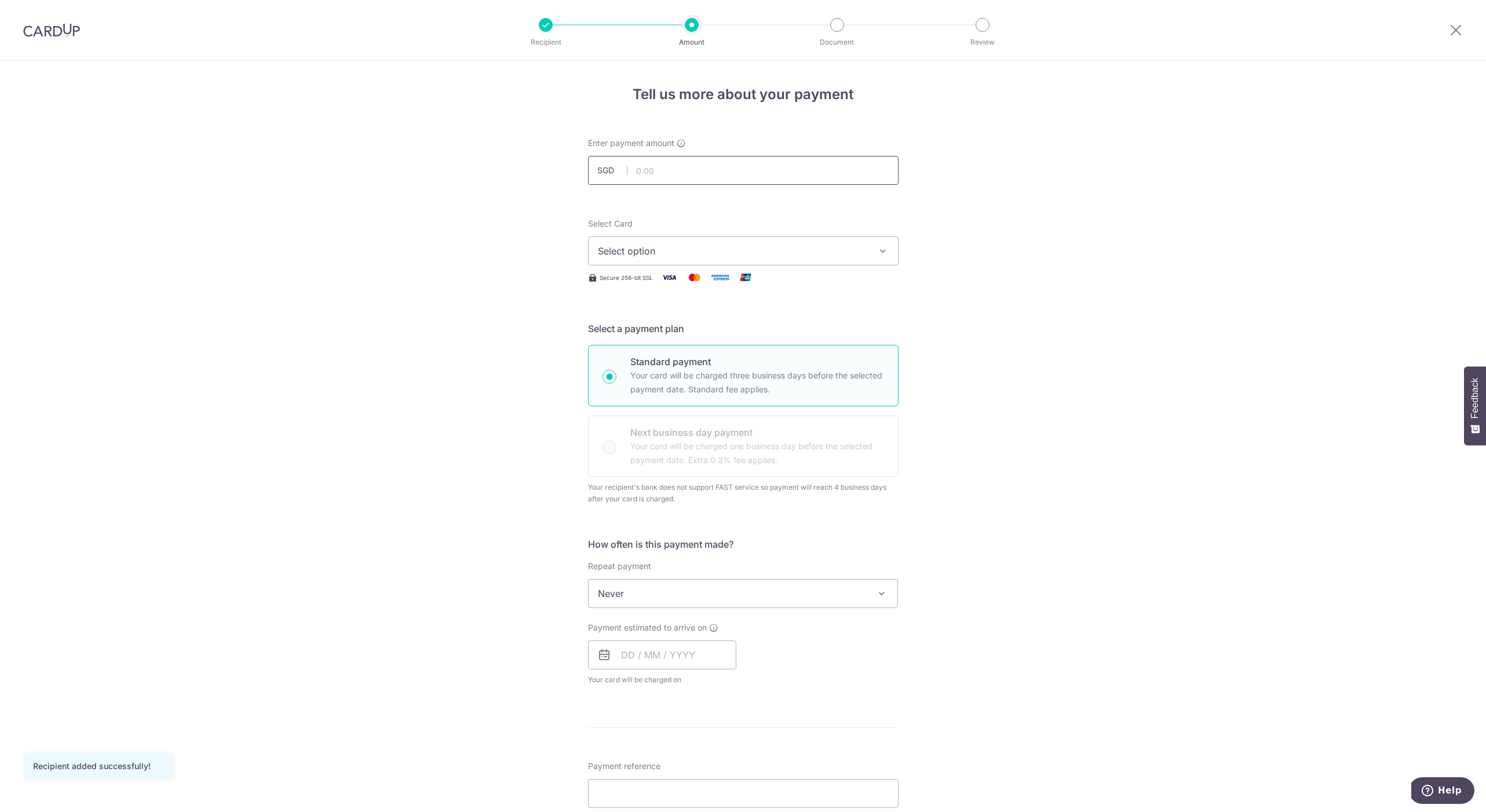
click at [684, 173] on input "text" at bounding box center [744, 170] width 311 height 29
click at [557, 466] on div "Tell us more about your payment Enter payment amount SGD Recipient added succes…" at bounding box center [743, 599] width 1486 height 1077
click at [725, 256] on span "Select option" at bounding box center [733, 251] width 270 height 14
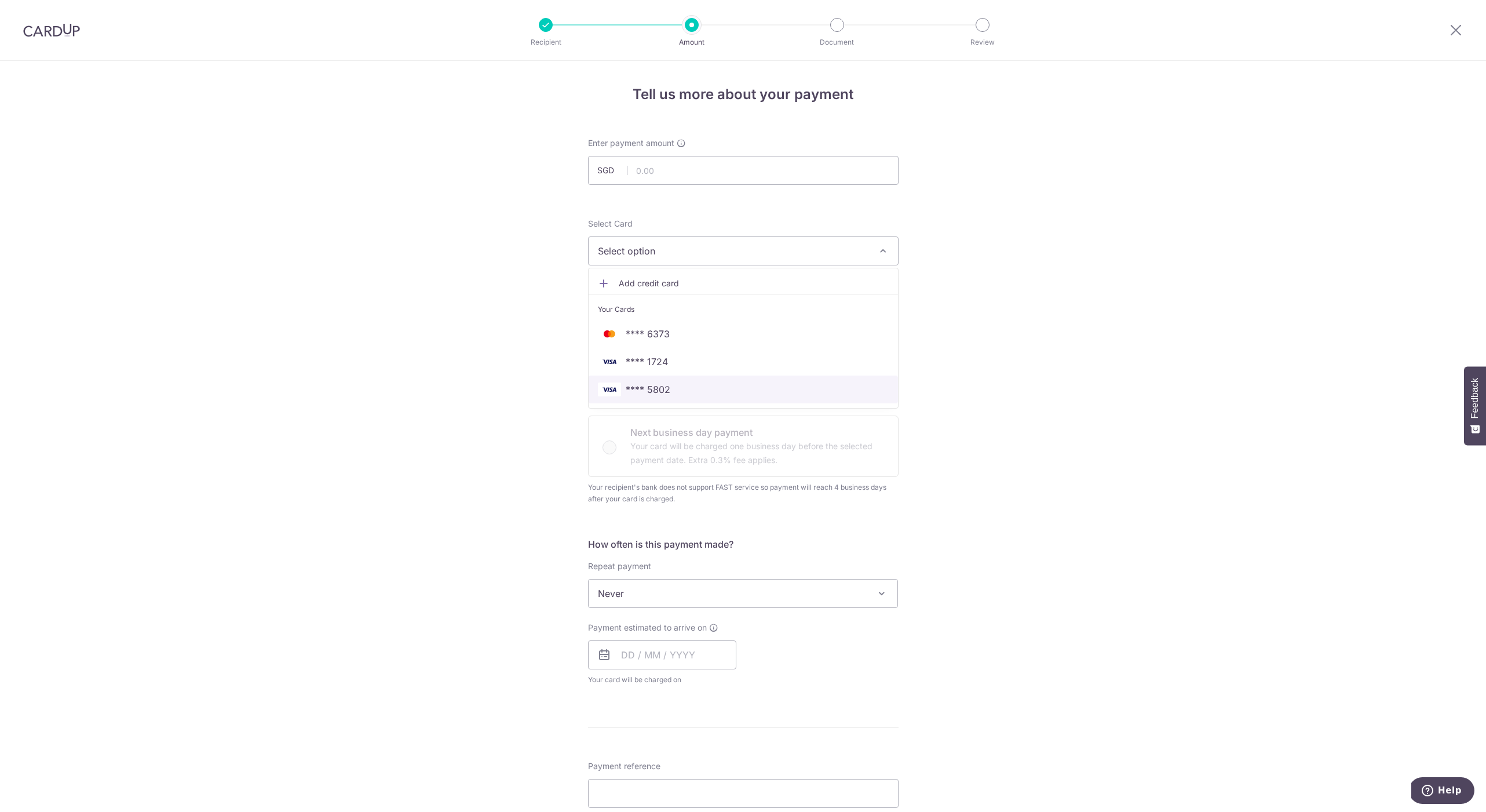
click at [691, 386] on span "**** 5802" at bounding box center [743, 389] width 291 height 14
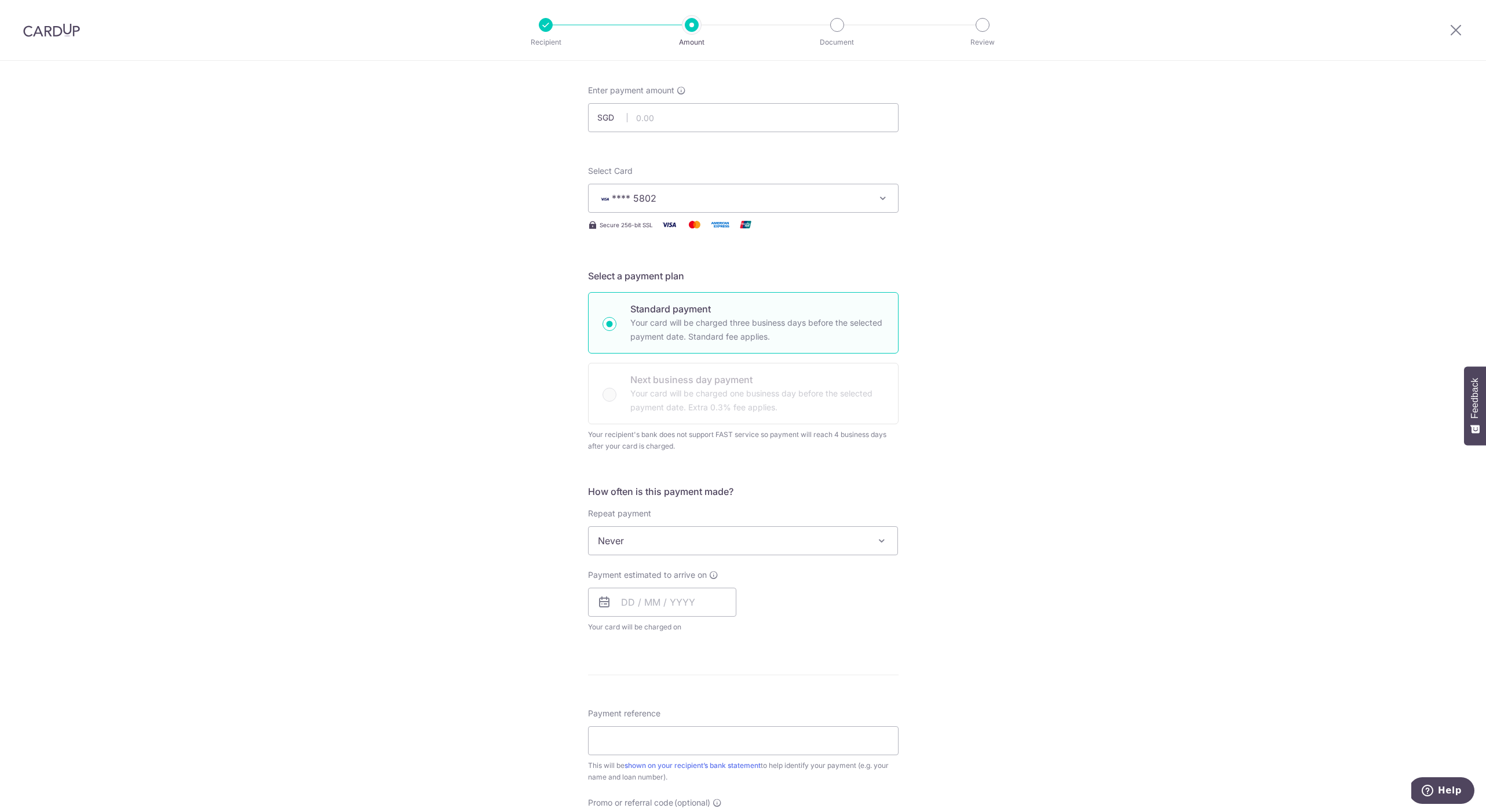
scroll to position [93, 0]
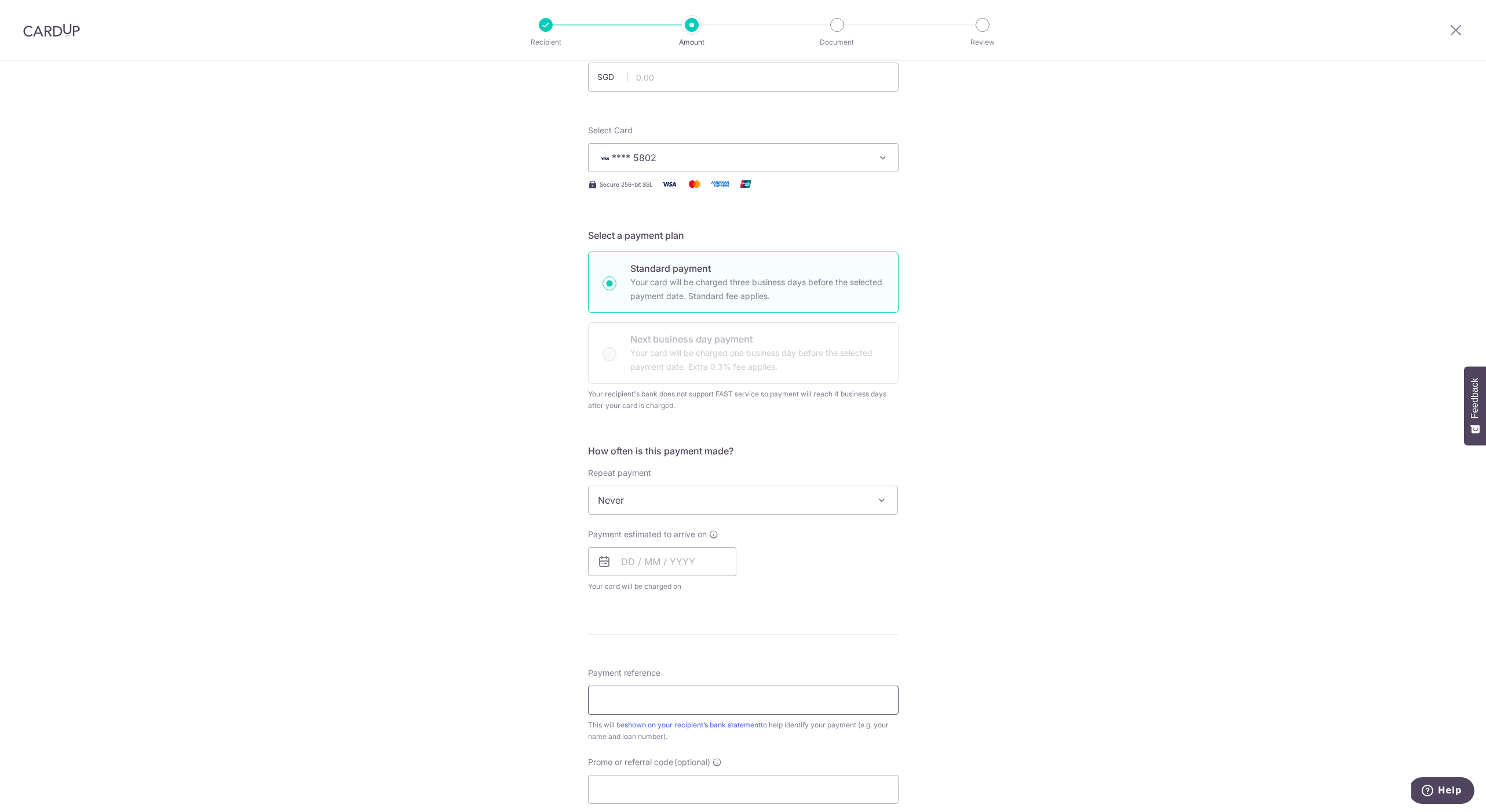
click at [624, 691] on input "Payment reference" at bounding box center [744, 699] width 311 height 29
click at [664, 704] on input "RFR Loan Ruiqi 44050055513" at bounding box center [744, 699] width 311 height 29
paste input "75-394683-221"
type input "RFR Loan Ruiqi 175-394683-221"
click at [700, 554] on input "text" at bounding box center [663, 561] width 148 height 29
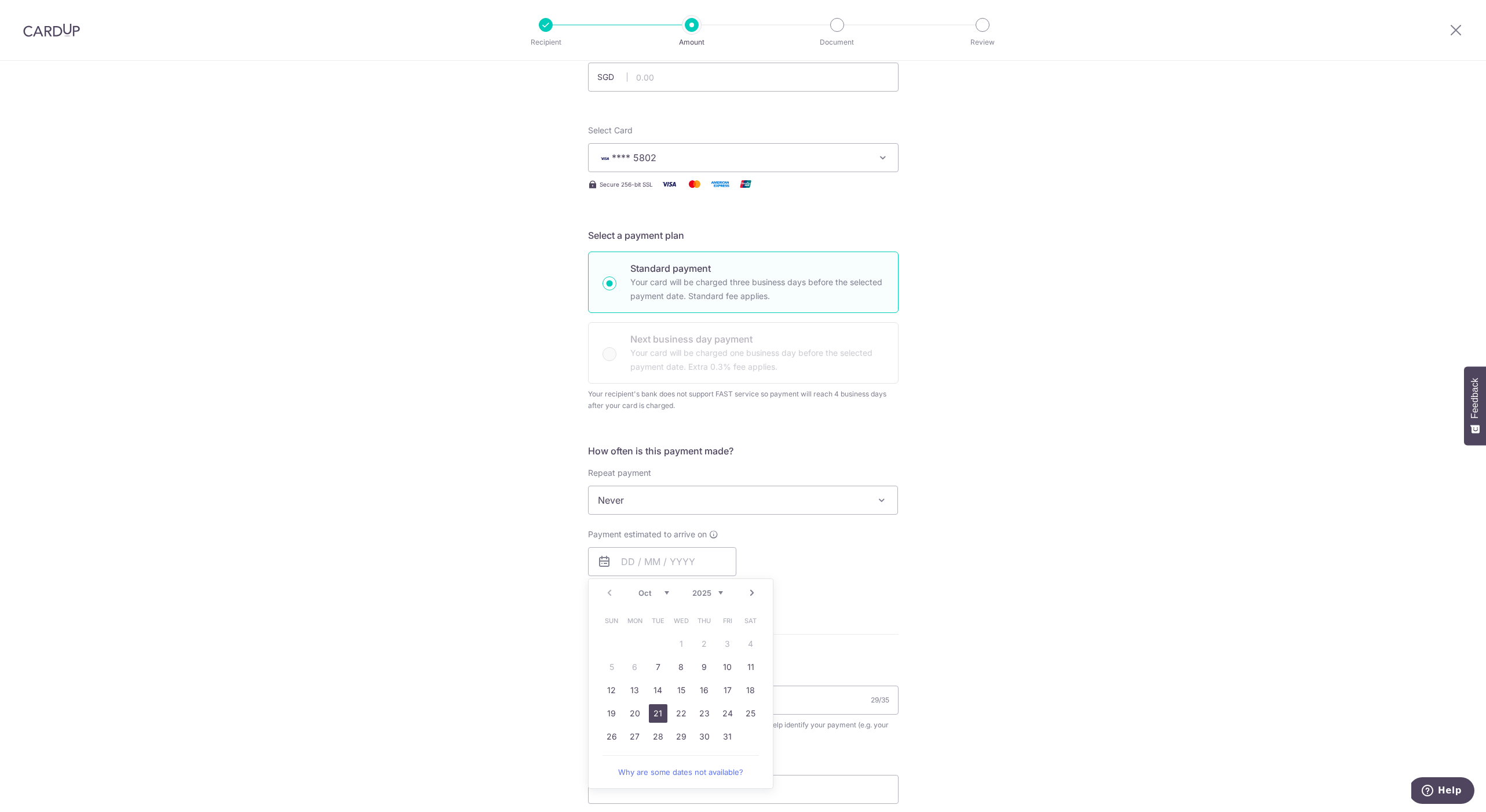
click at [649, 709] on link "21" at bounding box center [657, 712] width 18 height 18
type input "21/10/2025"
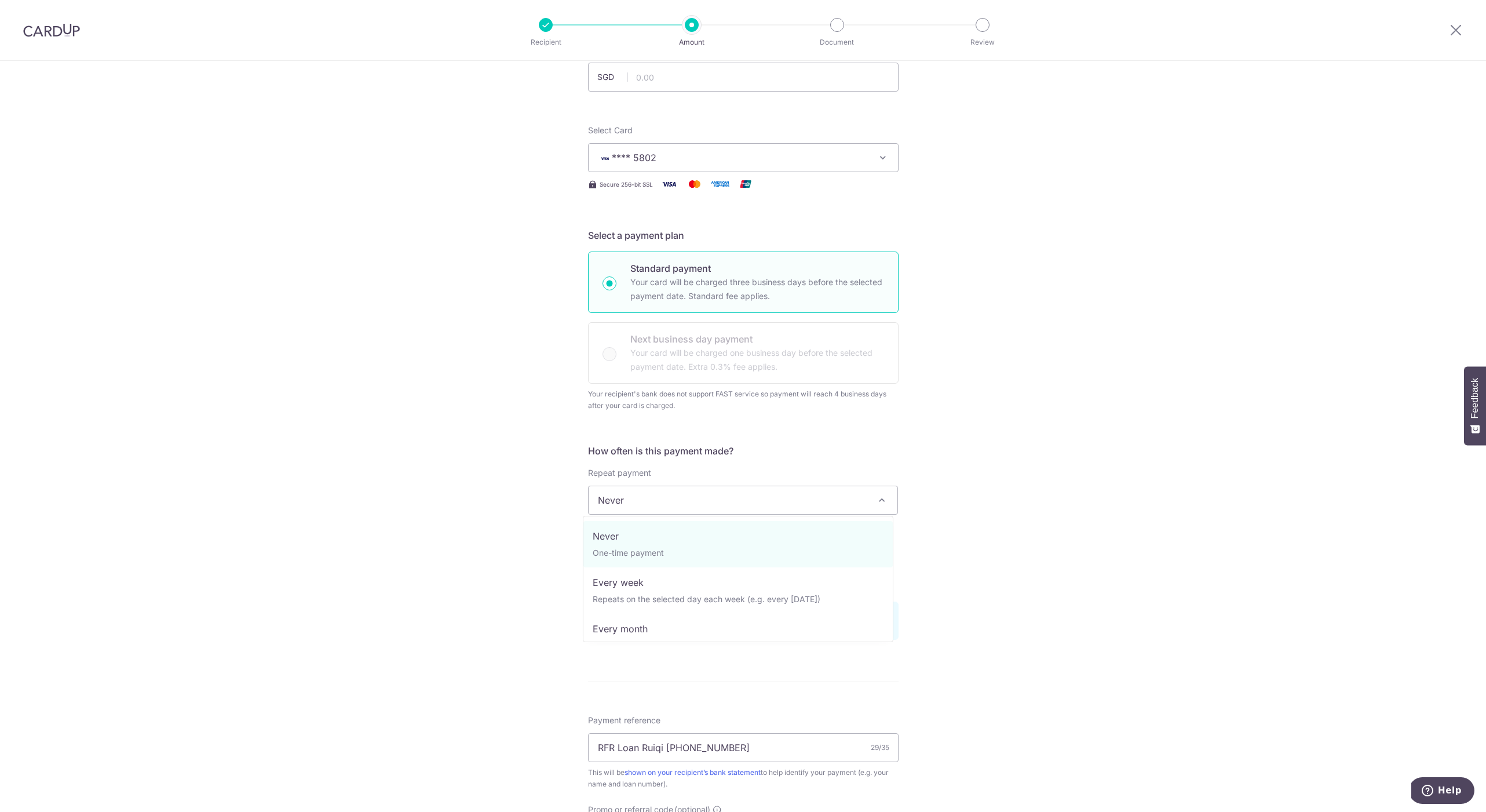
click at [682, 496] on span "Never" at bounding box center [743, 500] width 309 height 28
select select "3"
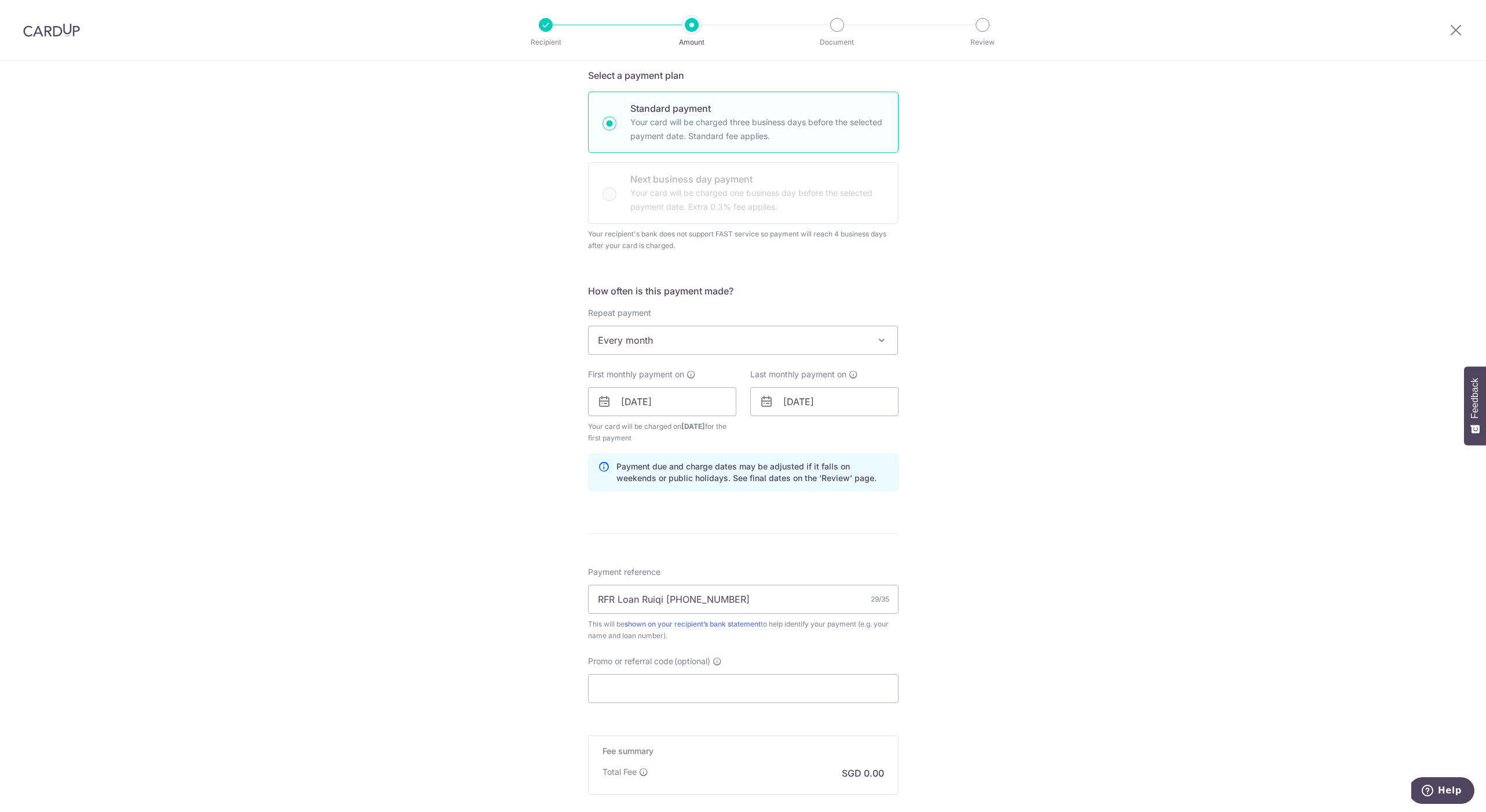
scroll to position [0, 0]
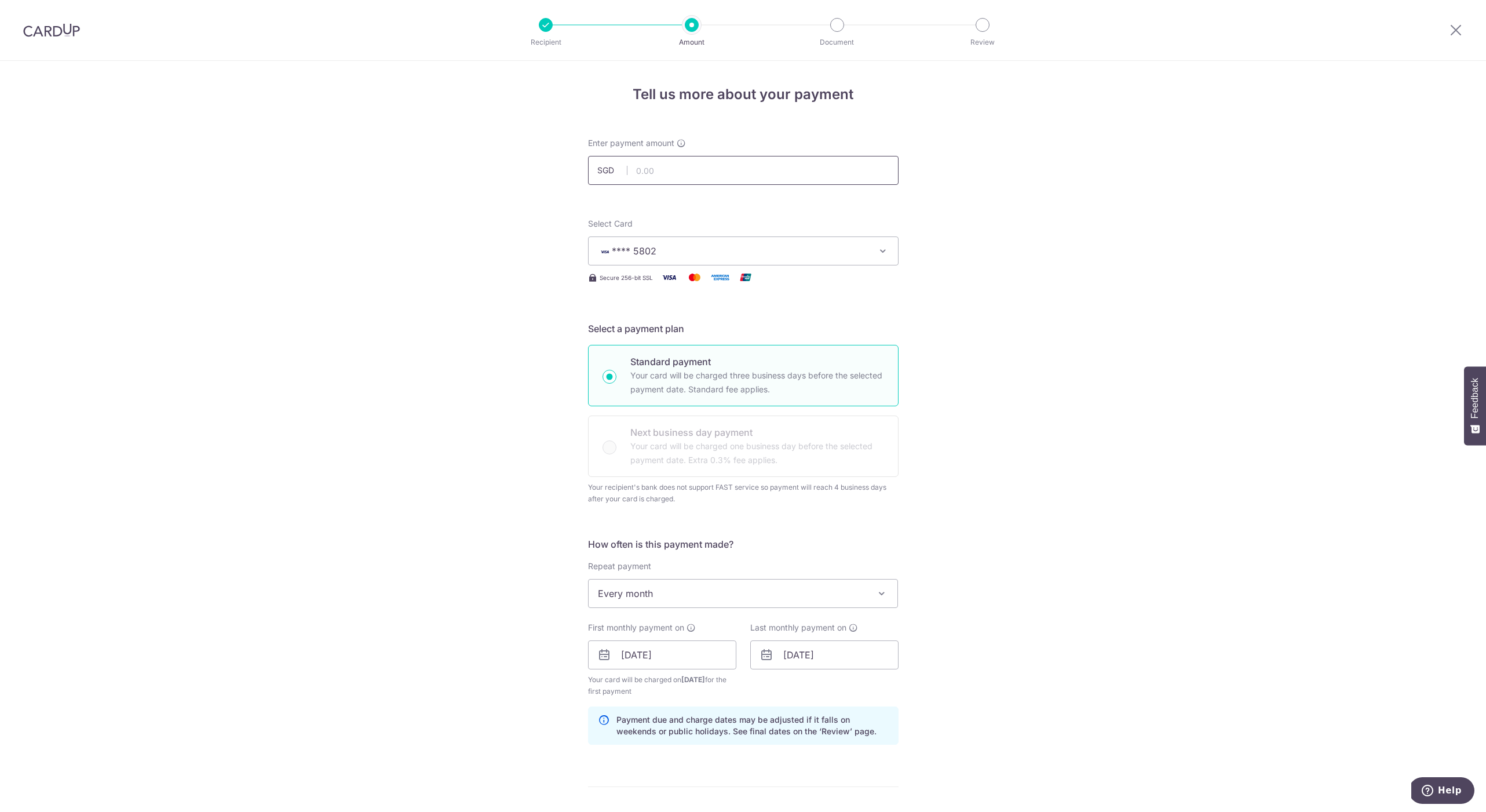
click at [685, 172] on input "text" at bounding box center [744, 170] width 311 height 29
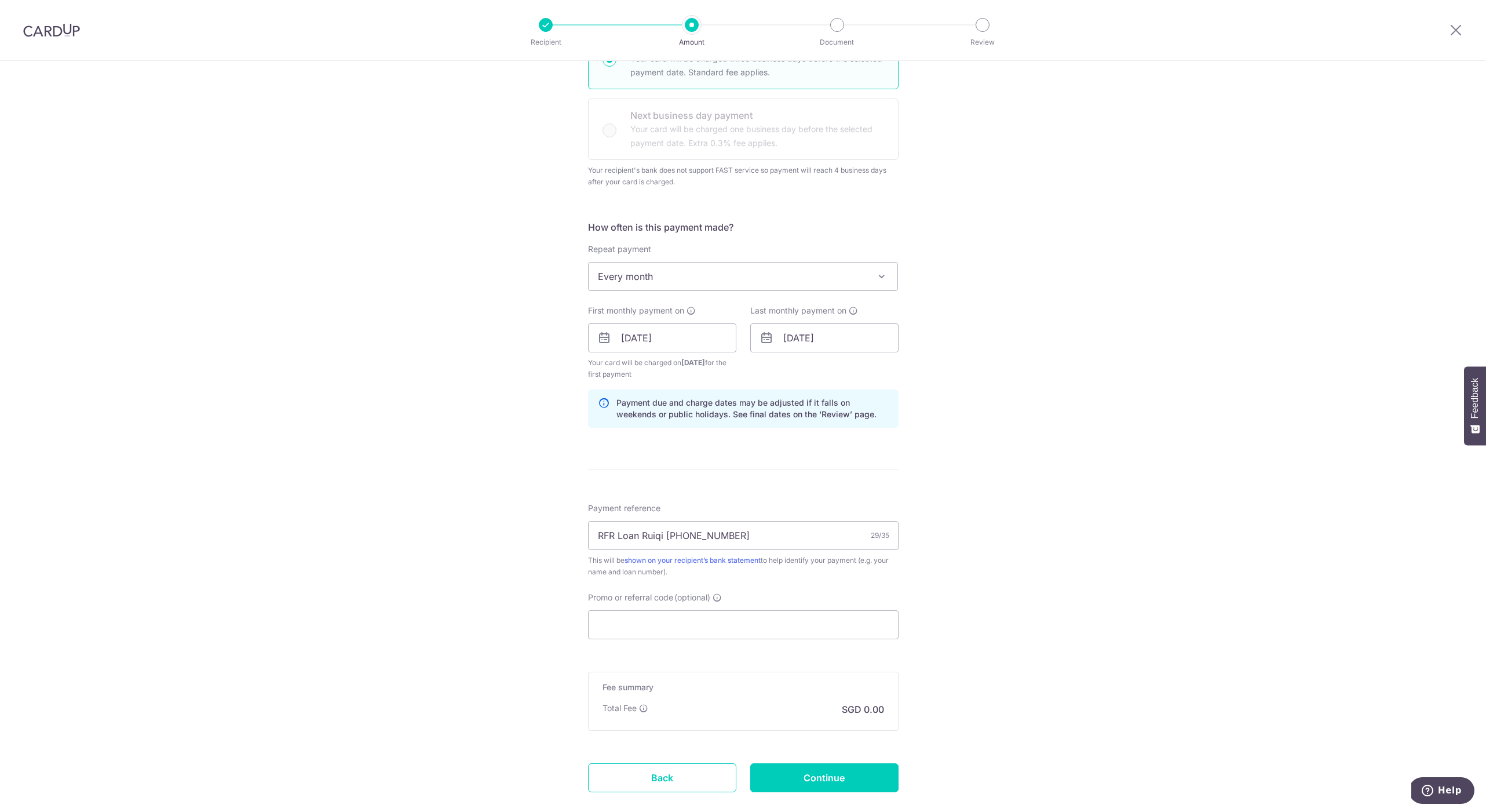
scroll to position [382, 0]
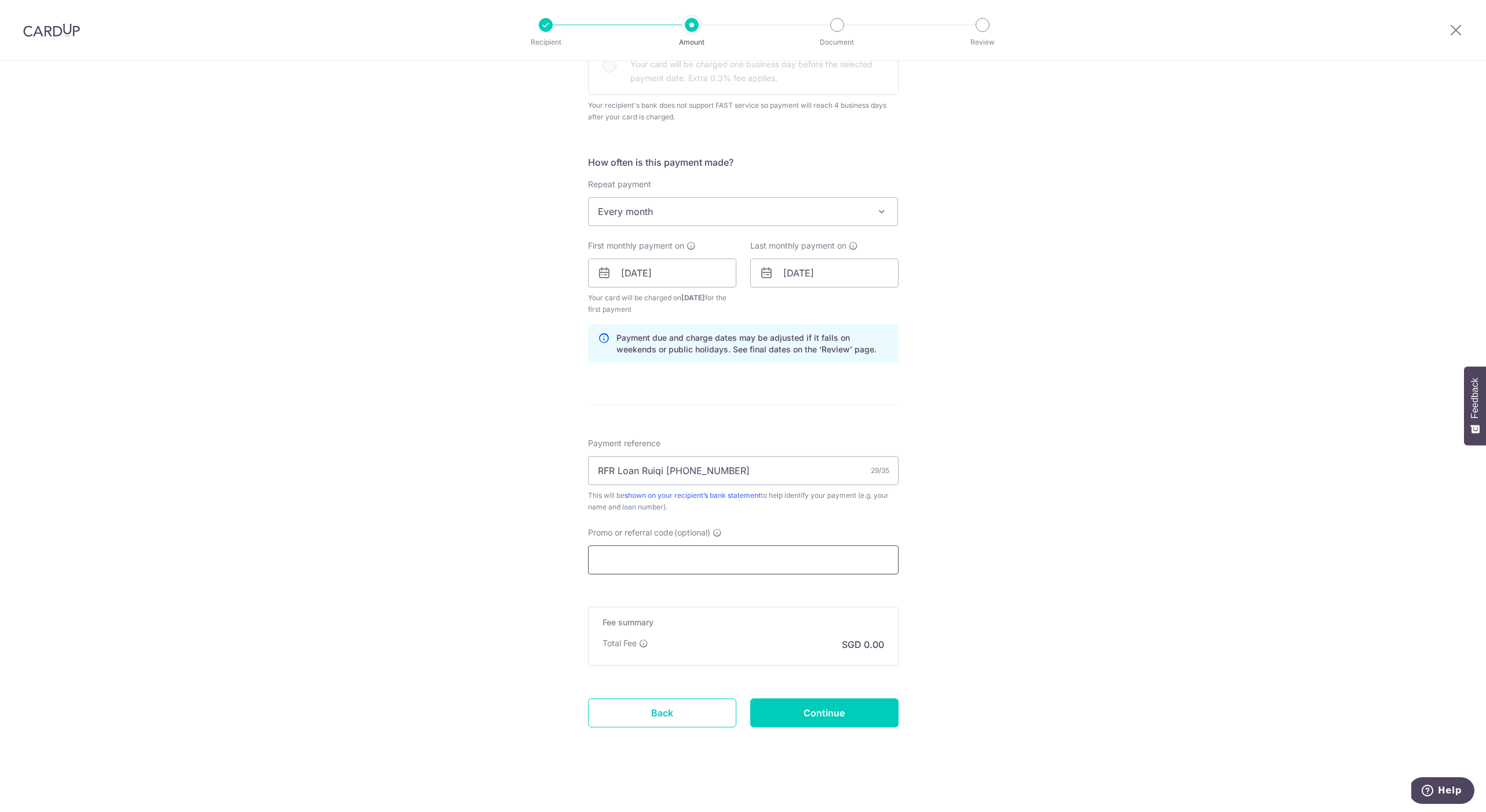
click at [612, 561] on input "Promo or referral code (optional)" at bounding box center [744, 560] width 311 height 29
paste input "MILELION"
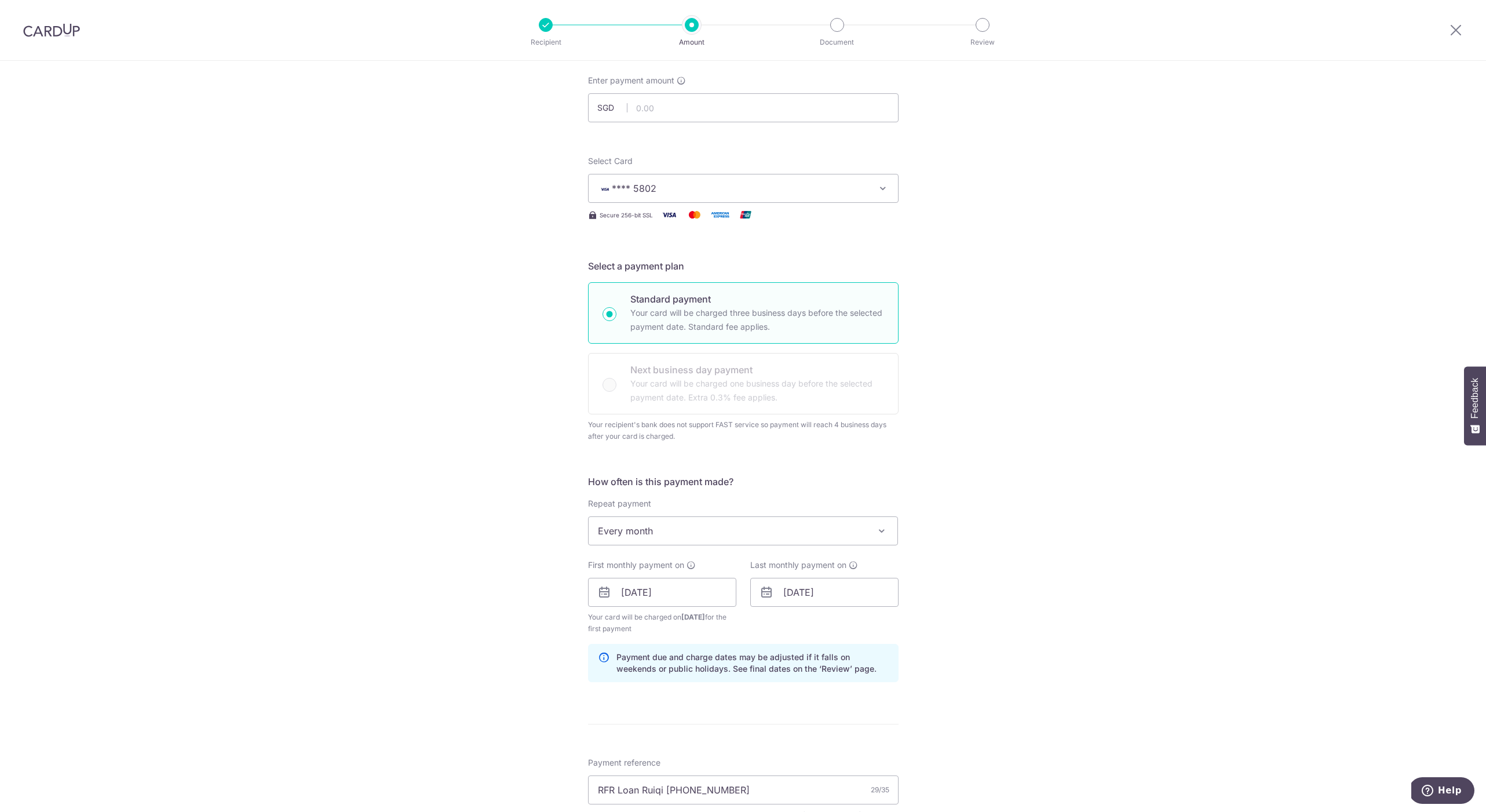
scroll to position [0, 0]
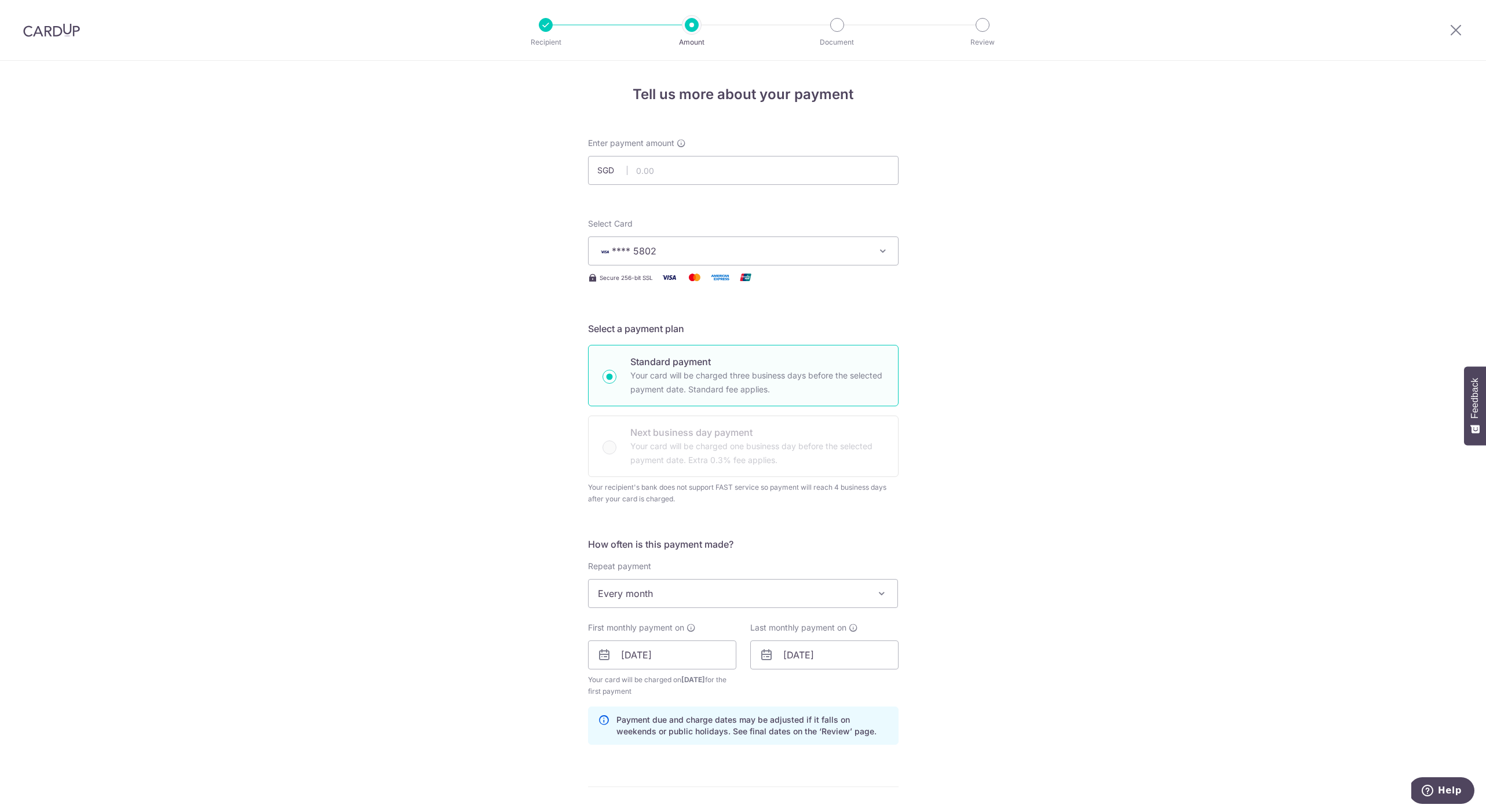
type input "MILELION"
click at [674, 175] on input "text" at bounding box center [744, 170] width 311 height 29
click at [969, 215] on div "Tell us more about your payment Enter payment amount SGD 2933.18 Recipient adde…" at bounding box center [743, 655] width 1486 height 1187
type input "2,933.18"
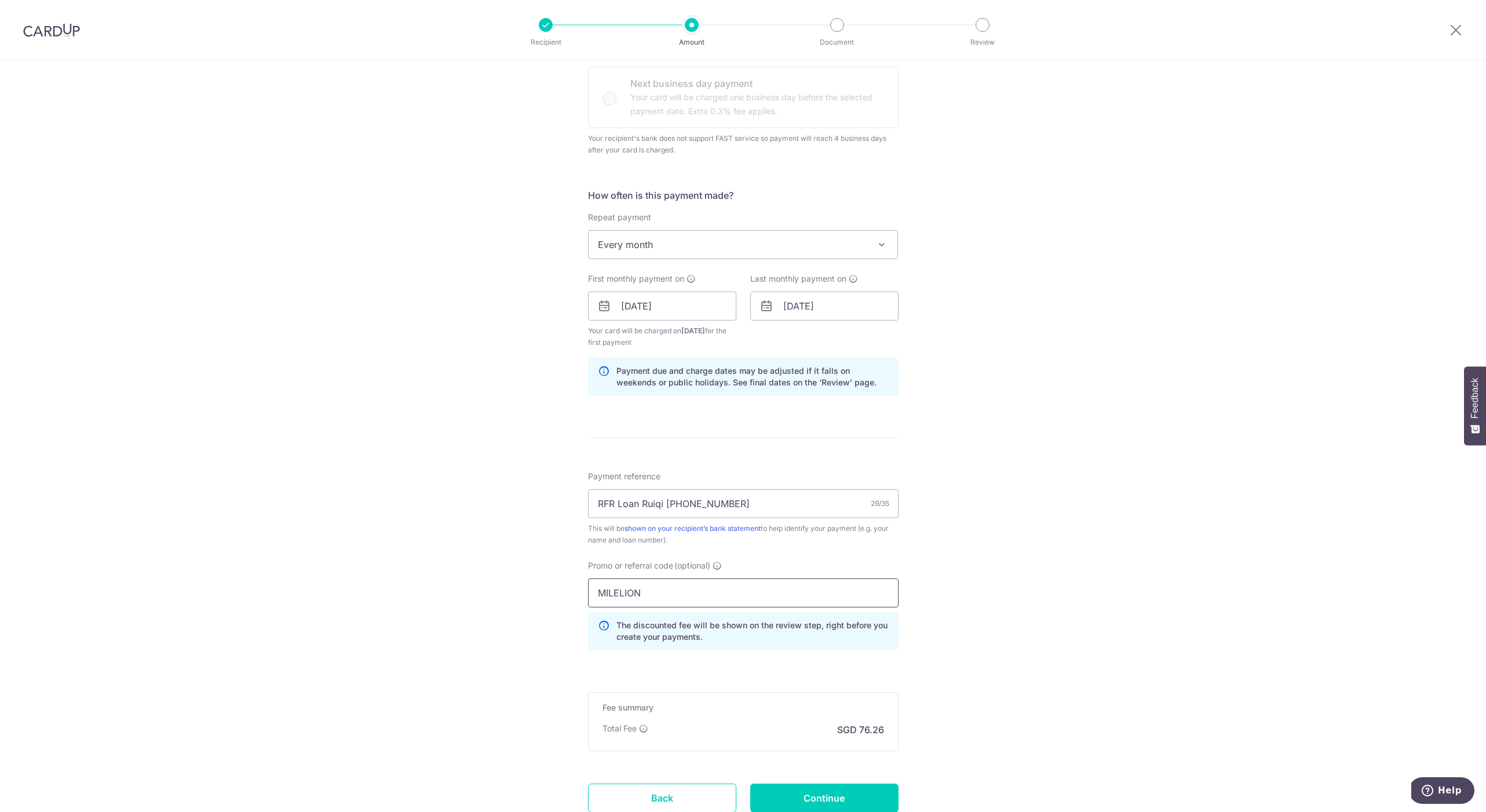
scroll to position [434, 0]
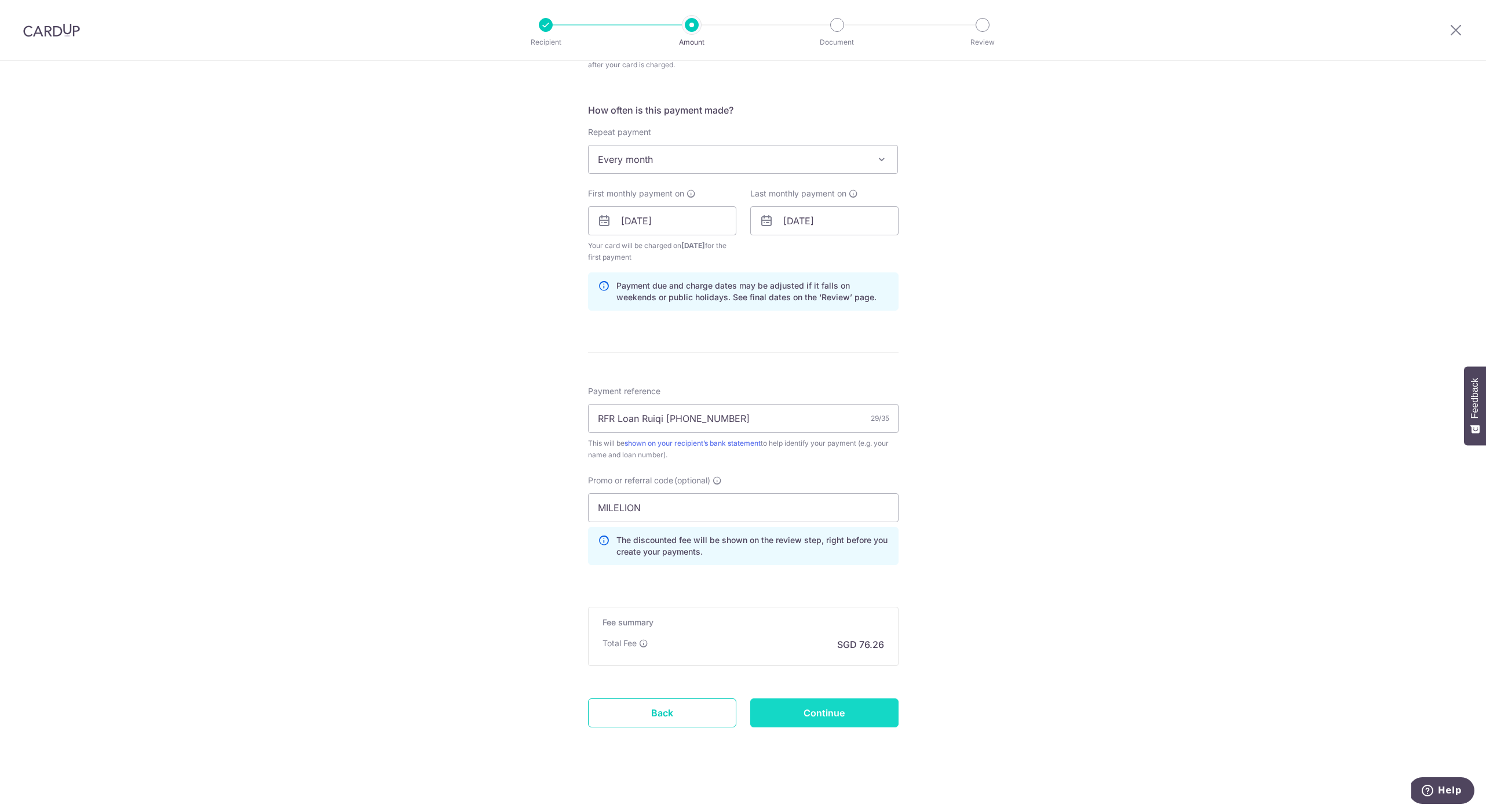
click at [813, 703] on input "Continue" at bounding box center [824, 712] width 148 height 29
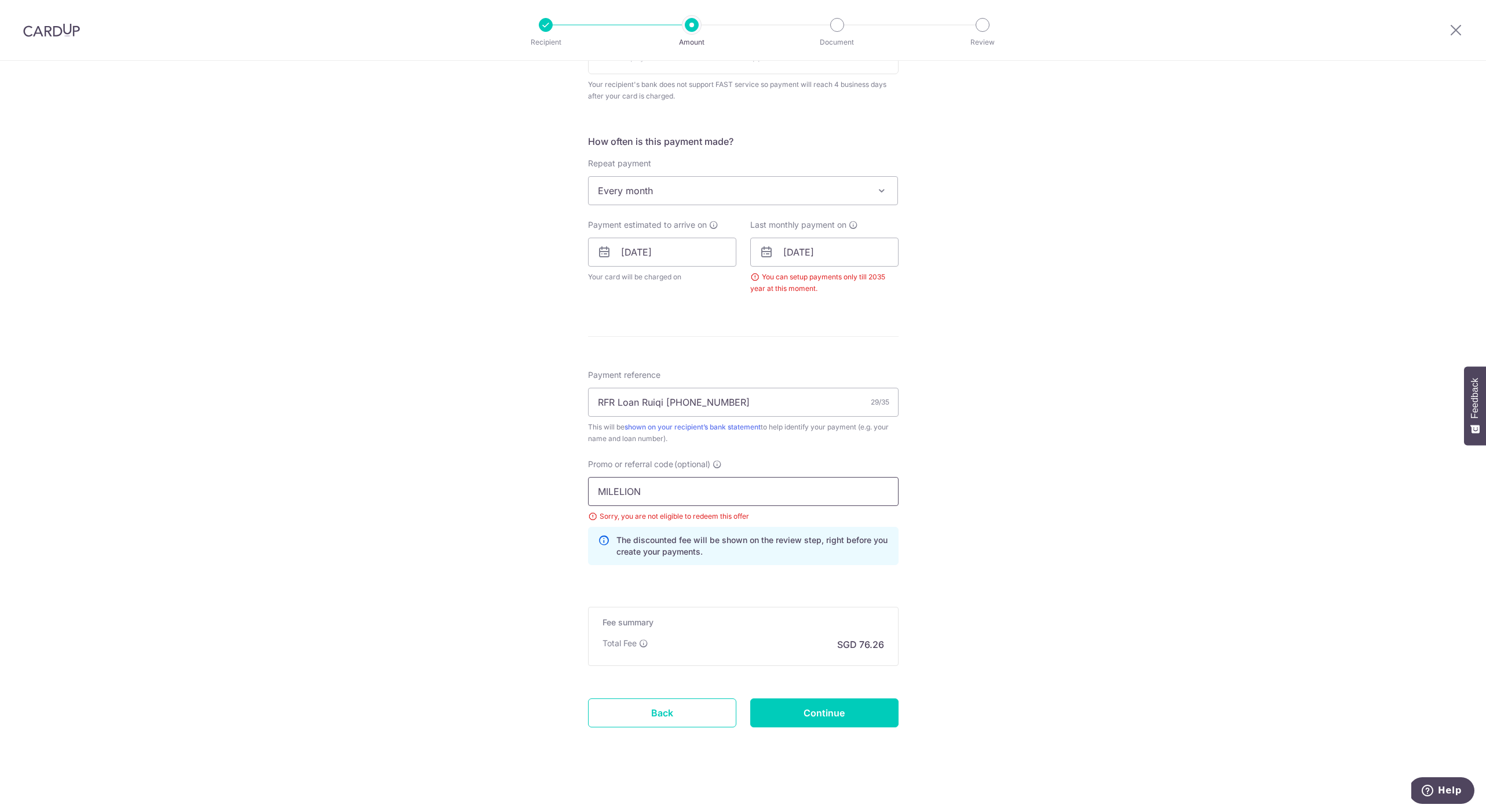
drag, startPoint x: 694, startPoint y: 484, endPoint x: 554, endPoint y: 489, distance: 140.1
click at [554, 489] on div "Tell us more about your payment Enter payment amount SGD 2,933.18 2933.18 Selec…" at bounding box center [743, 236] width 1486 height 1156
drag, startPoint x: 652, startPoint y: 489, endPoint x: 557, endPoint y: 482, distance: 95.3
click at [557, 482] on div "Tell us more about your payment Enter payment amount SGD 2,933.18 2933.18 Selec…" at bounding box center [743, 236] width 1486 height 1156
type input "REC185"
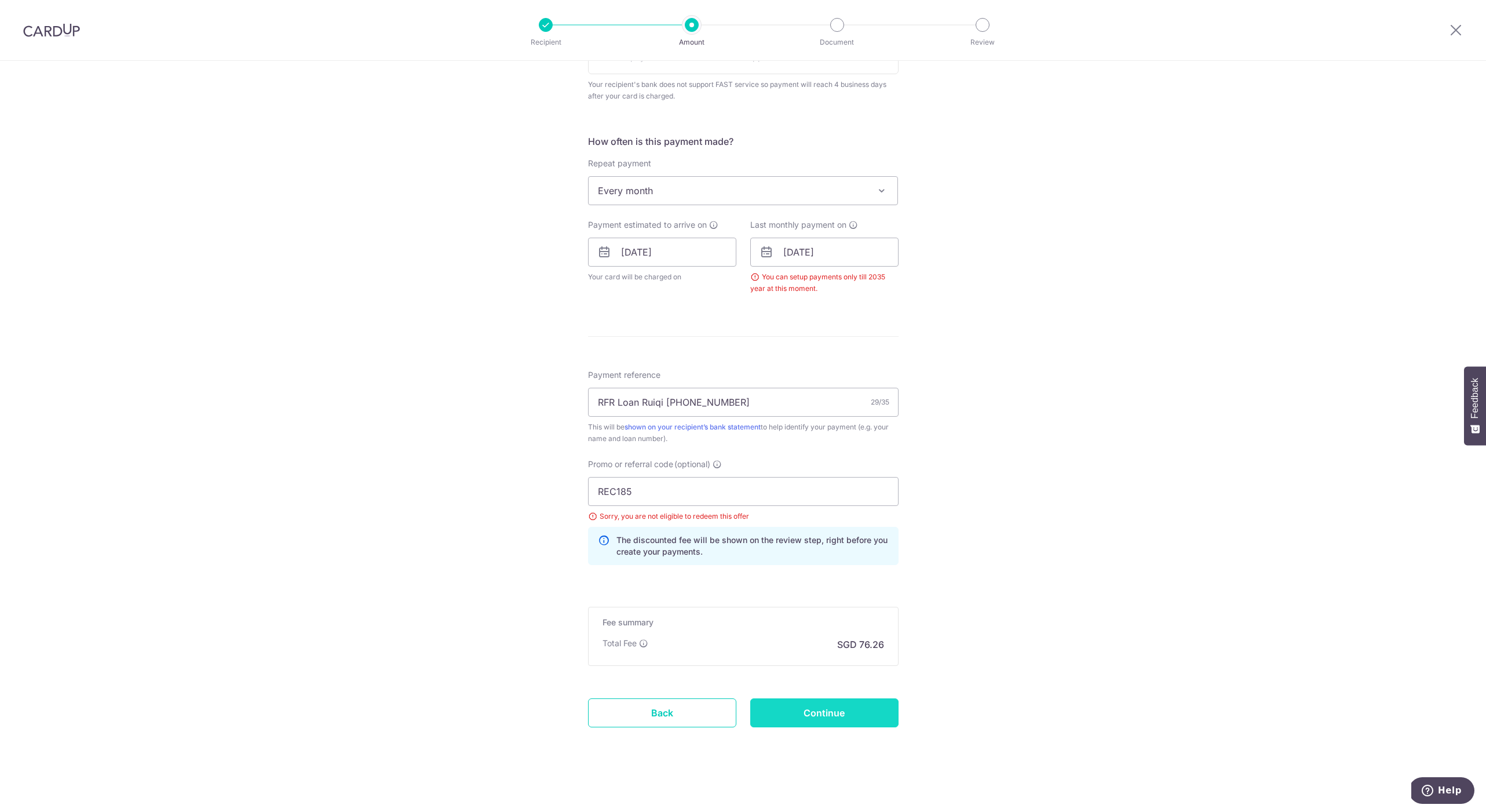
click at [780, 704] on input "Continue" at bounding box center [824, 712] width 148 height 29
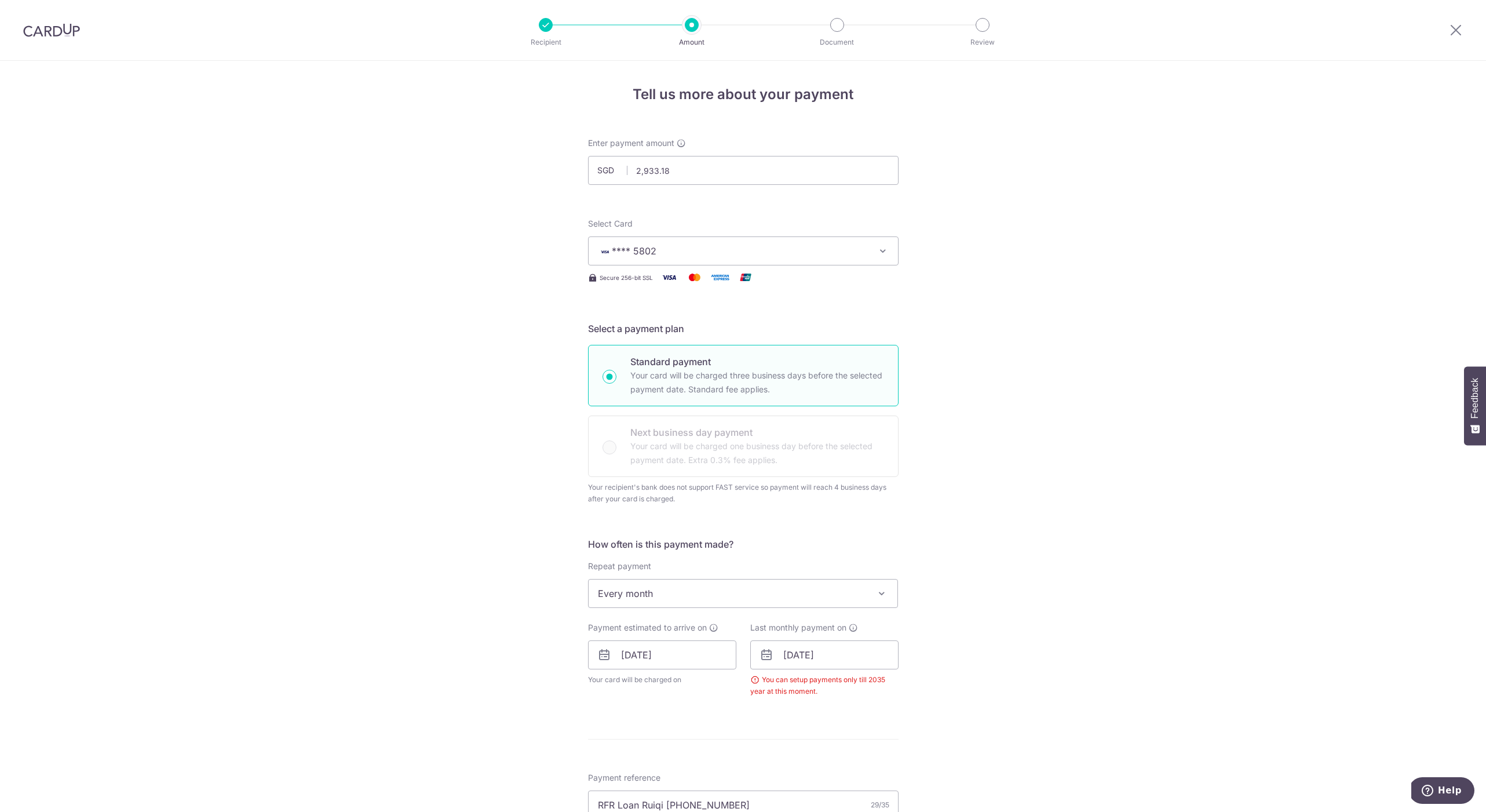
scroll to position [387, 0]
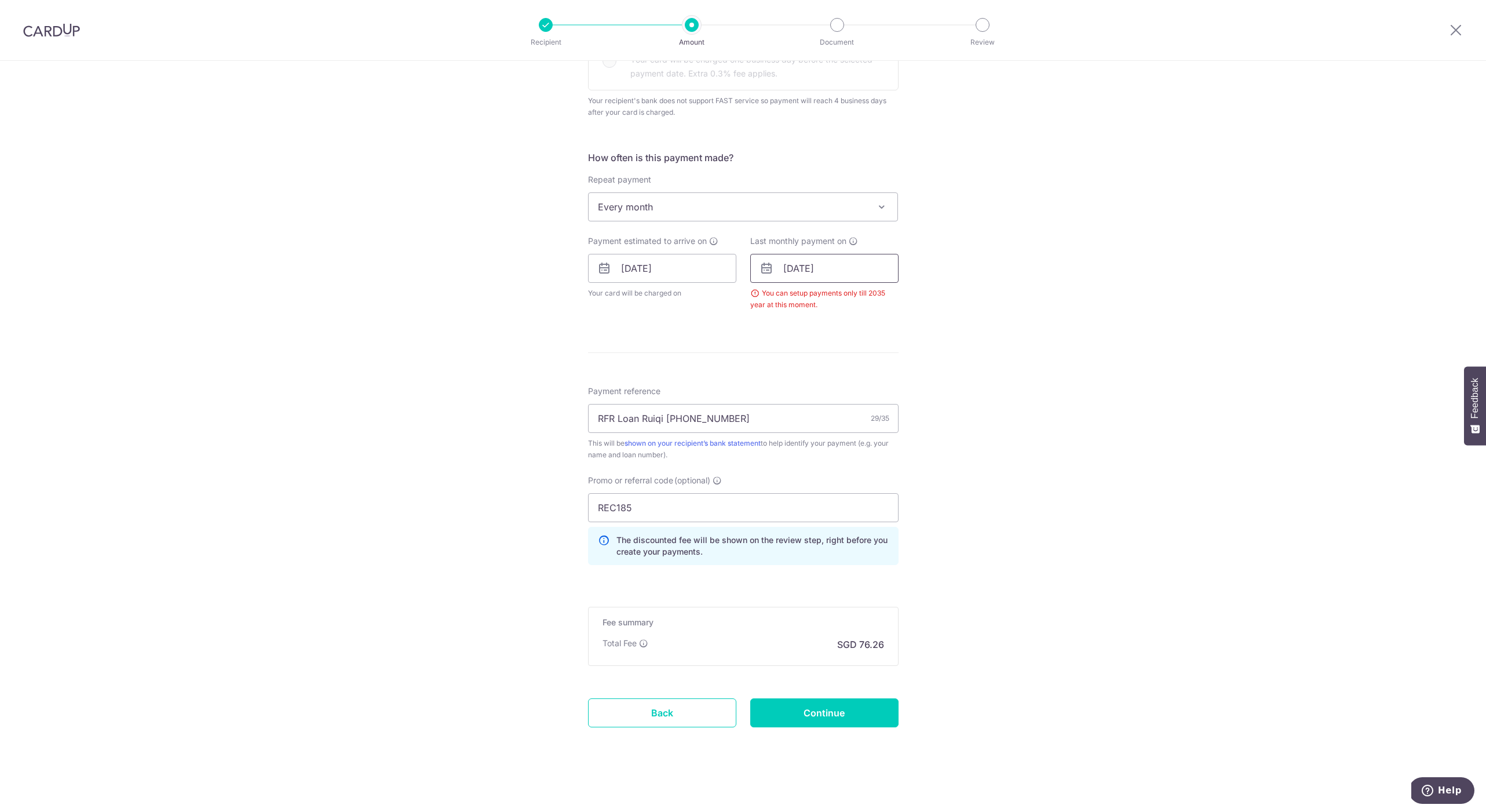
click at [831, 273] on input "[DATE]" at bounding box center [824, 268] width 148 height 29
click at [725, 333] on form "Enter payment amount SGD 2,933.18 2933.18 Select Card **** 5802 Add credit card…" at bounding box center [744, 256] width 311 height 1009
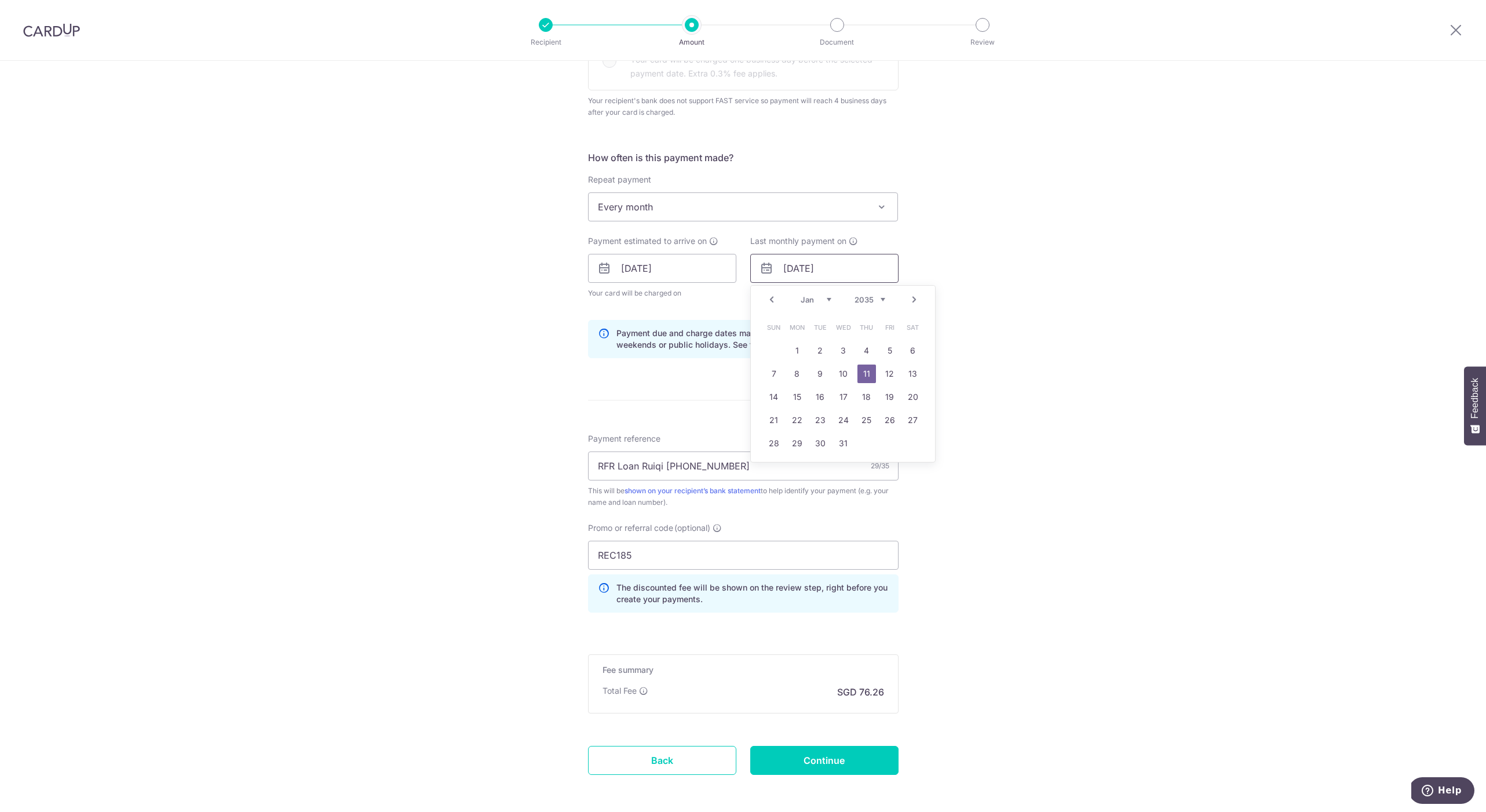
click at [822, 269] on input "[DATE]" at bounding box center [824, 268] width 148 height 29
drag, startPoint x: 826, startPoint y: 268, endPoint x: 816, endPoint y: 265, distance: 10.4
click at [816, 265] on input "[DATE]" at bounding box center [824, 268] width 148 height 29
click at [765, 299] on link "Prev" at bounding box center [772, 299] width 14 height 14
click at [767, 302] on link "Prev" at bounding box center [772, 299] width 14 height 14
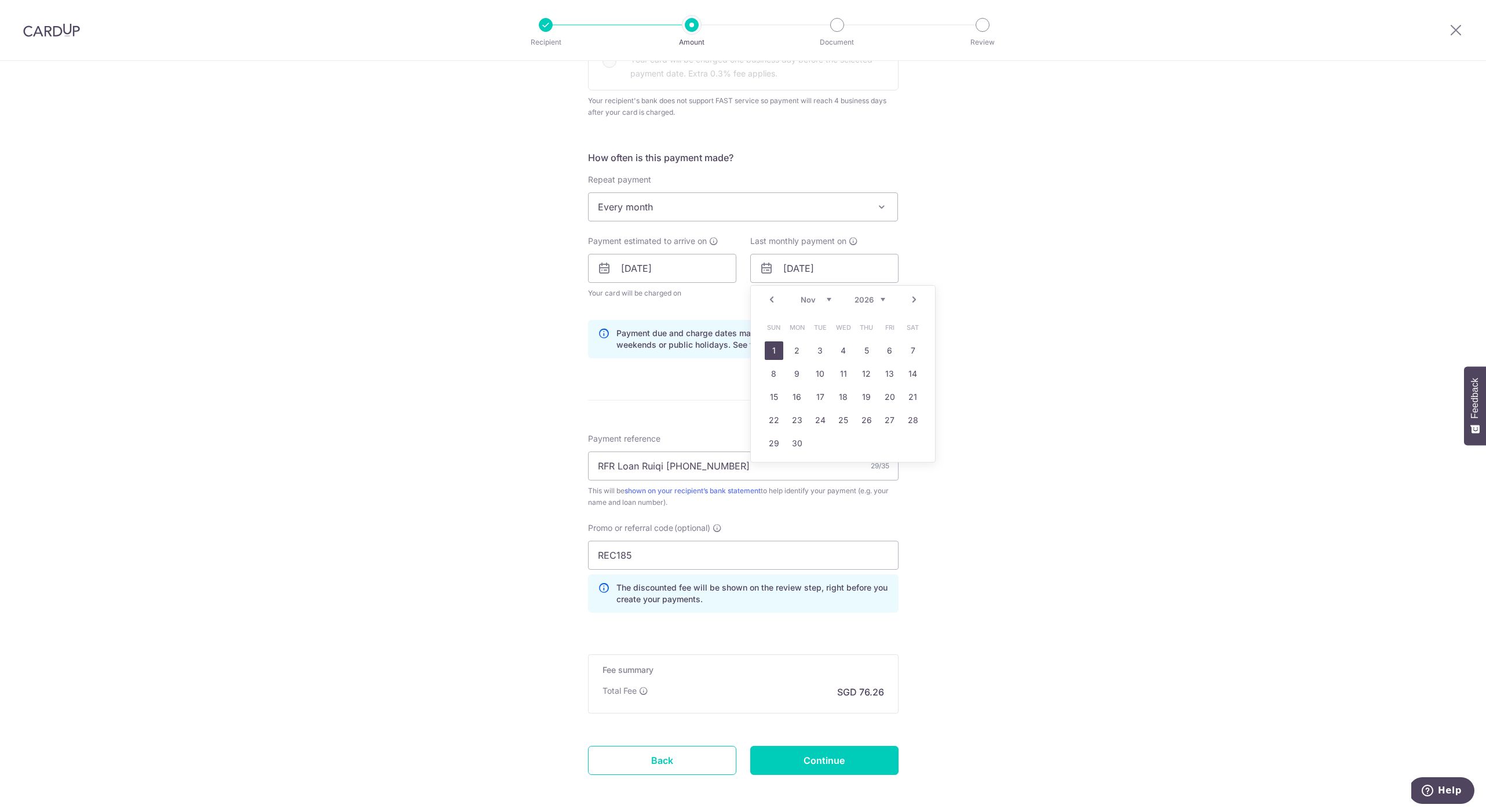
click at [774, 346] on link "1" at bounding box center [774, 350] width 18 height 18
type input "[DATE]"
click at [822, 749] on input "Continue" at bounding box center [824, 760] width 148 height 29
